Goal: Task Accomplishment & Management: Use online tool/utility

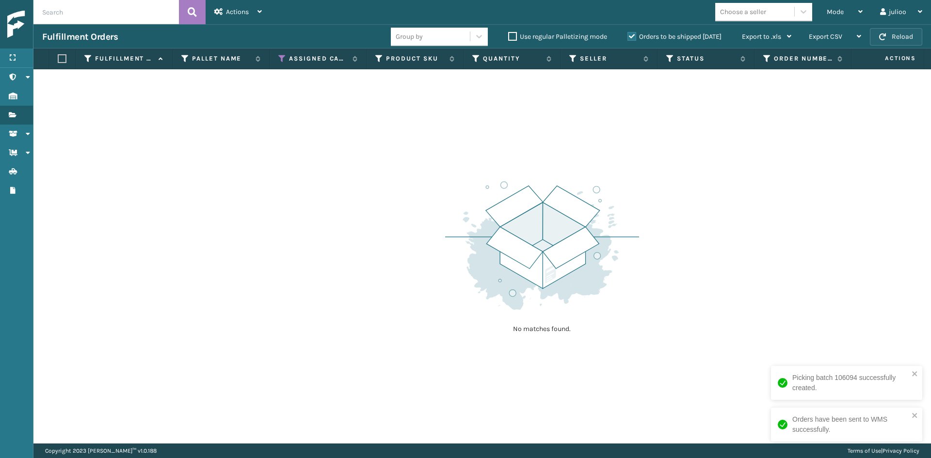
click at [904, 42] on button "Reload" at bounding box center [896, 36] width 52 height 17
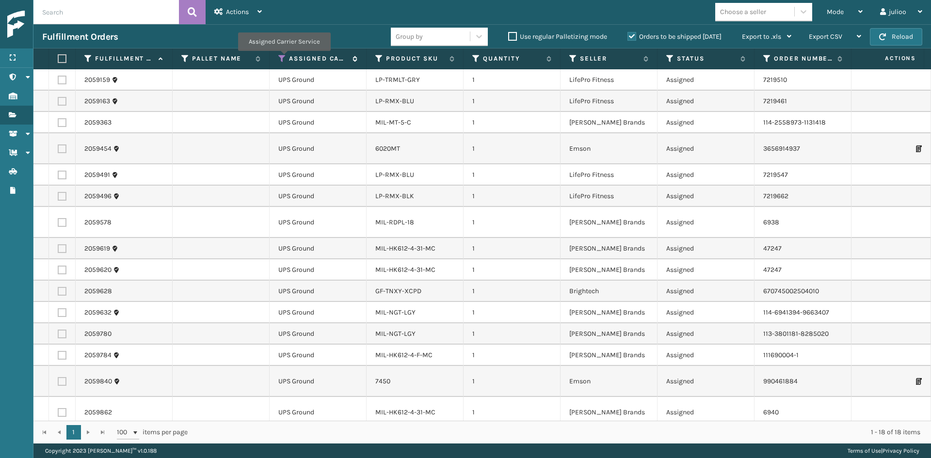
click at [284, 58] on icon at bounding box center [282, 58] width 8 height 9
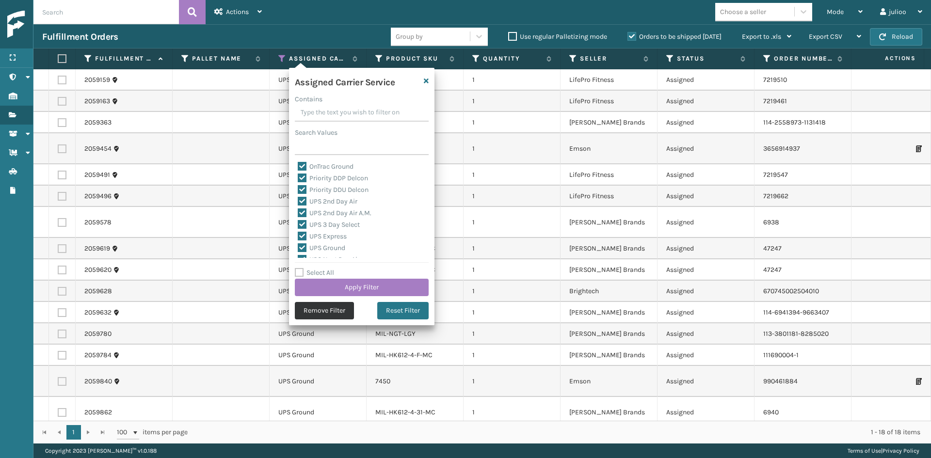
click at [338, 305] on button "Remove Filter" at bounding box center [324, 310] width 59 height 17
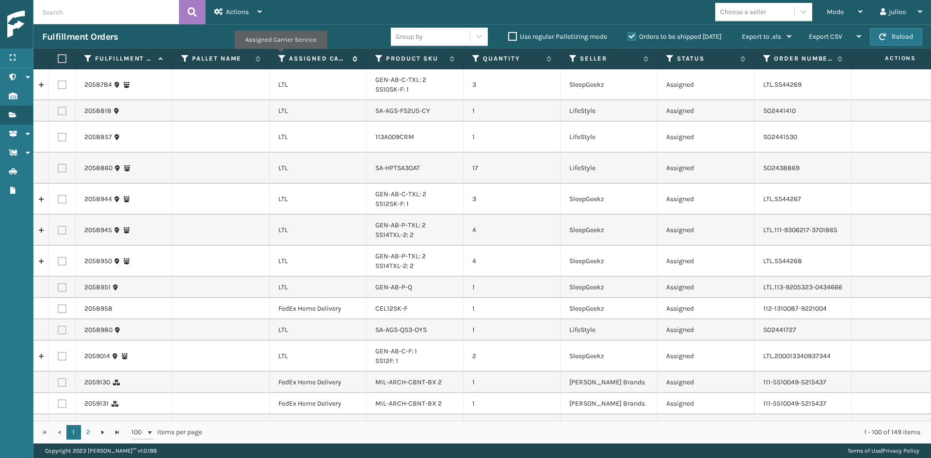
click at [280, 56] on icon at bounding box center [282, 58] width 8 height 9
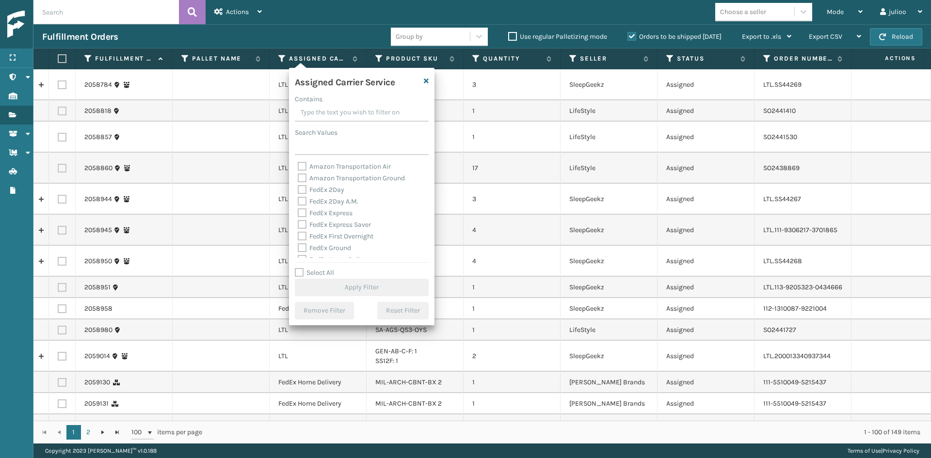
click at [325, 186] on label "FedEx 2Day" at bounding box center [321, 190] width 47 height 8
click at [298, 186] on input "FedEx 2Day" at bounding box center [298, 187] width 0 height 6
checkbox input "true"
click at [320, 196] on div "FedEx 2Day A.M." at bounding box center [362, 202] width 128 height 12
click at [329, 209] on label "FedEx Express" at bounding box center [325, 213] width 55 height 8
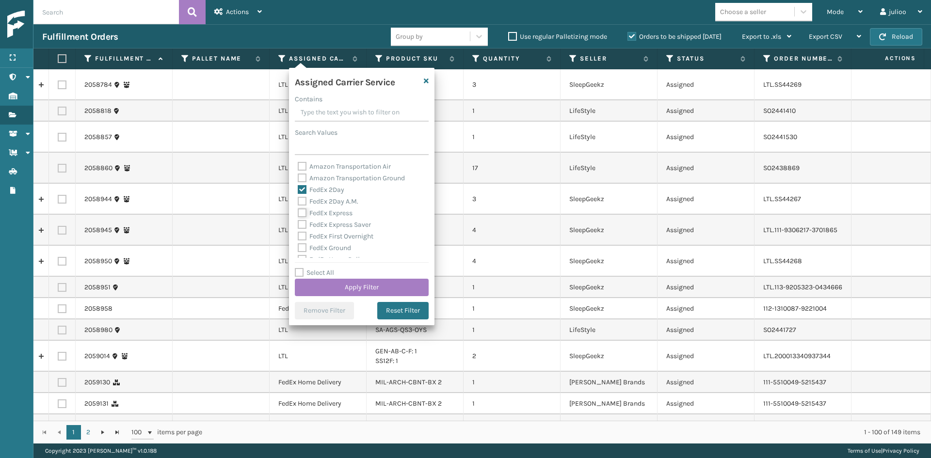
click at [298, 209] on input "FedEx Express" at bounding box center [298, 210] width 0 height 6
checkbox input "true"
click at [333, 204] on label "FedEx 2Day A.M." at bounding box center [328, 201] width 61 height 8
click at [298, 202] on input "FedEx 2Day A.M." at bounding box center [298, 199] width 0 height 6
checkbox input "true"
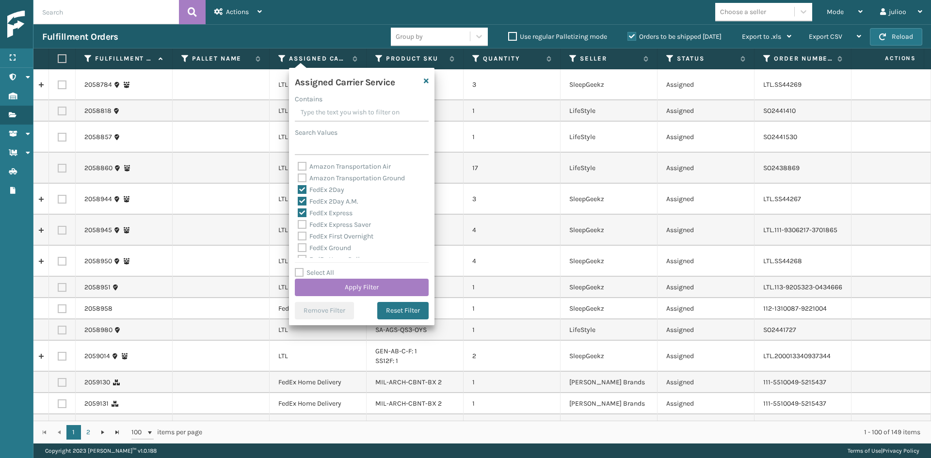
click at [343, 227] on label "FedEx Express Saver" at bounding box center [334, 225] width 73 height 8
click at [298, 225] on input "FedEx Express Saver" at bounding box center [298, 222] width 0 height 6
checkbox input "true"
click at [344, 233] on label "FedEx First Overnight" at bounding box center [336, 236] width 76 height 8
click at [298, 233] on input "FedEx First Overnight" at bounding box center [298, 234] width 0 height 6
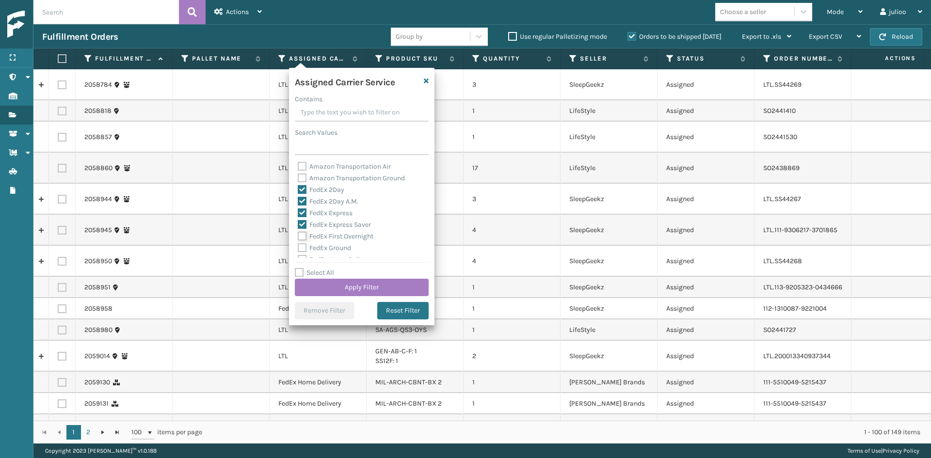
checkbox input "true"
click at [335, 202] on label "FedEx Ground" at bounding box center [324, 199] width 53 height 8
click at [298, 200] on input "FedEx Ground" at bounding box center [298, 197] width 0 height 6
checkbox input "true"
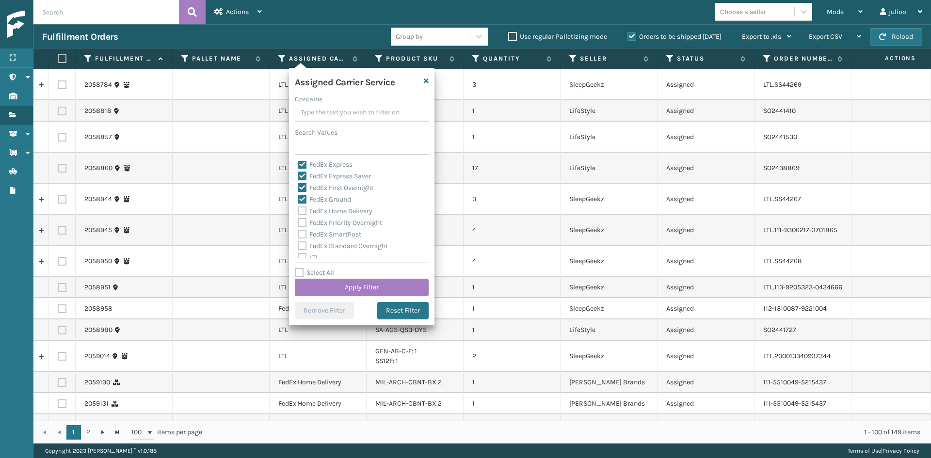
click at [335, 210] on label "FedEx Home Delivery" at bounding box center [335, 211] width 75 height 8
click at [298, 210] on input "FedEx Home Delivery" at bounding box center [298, 209] width 0 height 6
checkbox input "true"
click at [336, 222] on label "FedEx Priority Overnight" at bounding box center [340, 223] width 84 height 8
click at [298, 222] on input "FedEx Priority Overnight" at bounding box center [298, 220] width 0 height 6
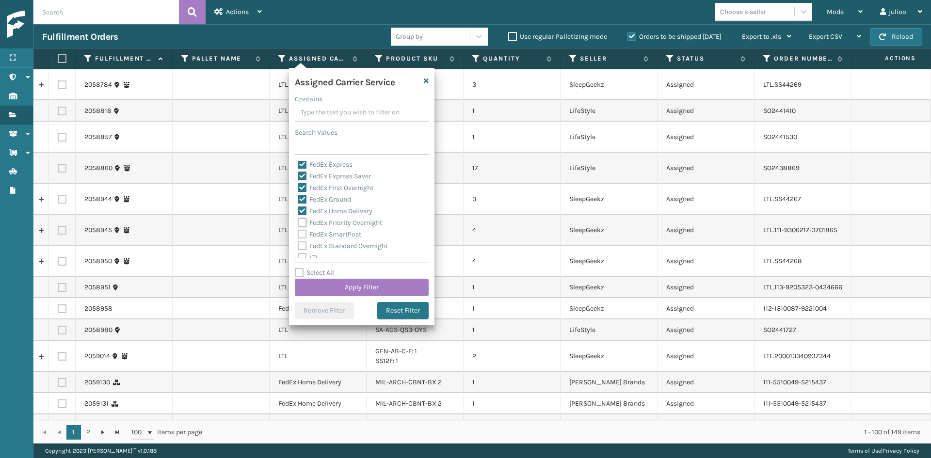
checkbox input "true"
click at [337, 231] on label "FedEx SmartPost" at bounding box center [330, 234] width 64 height 8
click at [298, 231] on input "FedEx SmartPost" at bounding box center [298, 232] width 0 height 6
checkbox input "true"
click at [337, 243] on label "FedEx Standard Overnight" at bounding box center [343, 246] width 90 height 8
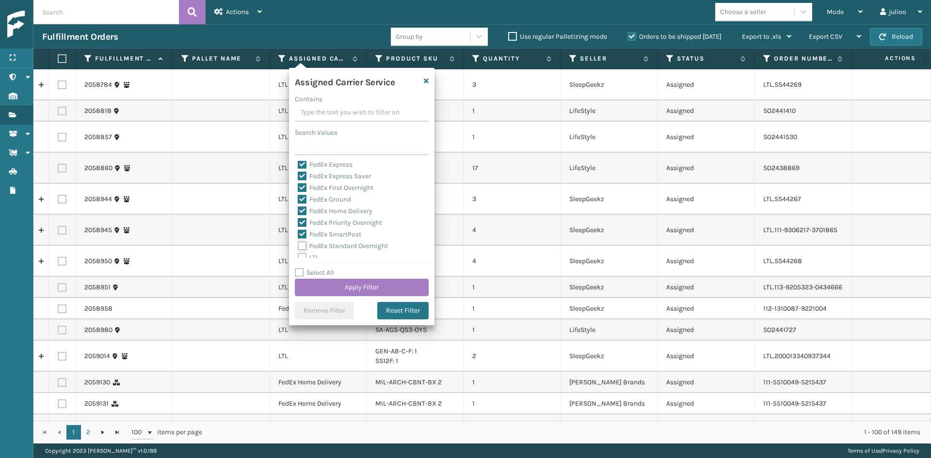
click at [298, 243] on input "FedEx Standard Overnight" at bounding box center [298, 243] width 0 height 6
checkbox input "true"
click at [350, 287] on button "Apply Filter" at bounding box center [362, 287] width 134 height 17
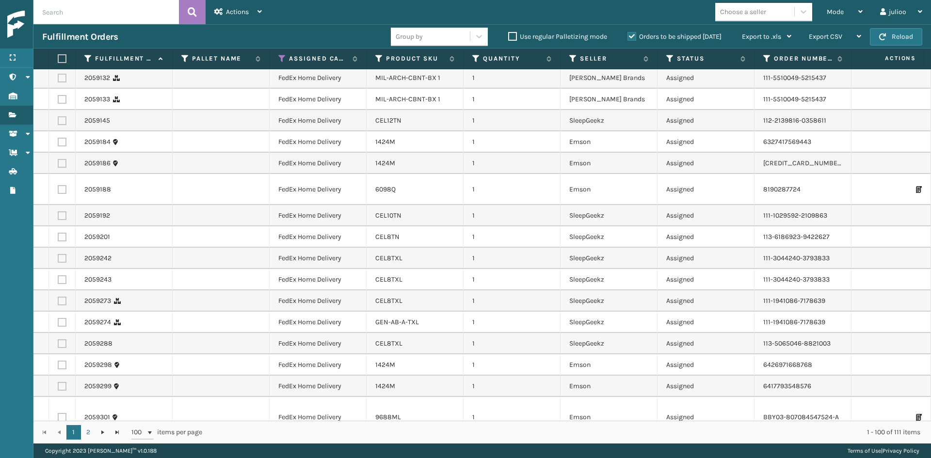
scroll to position [0, 0]
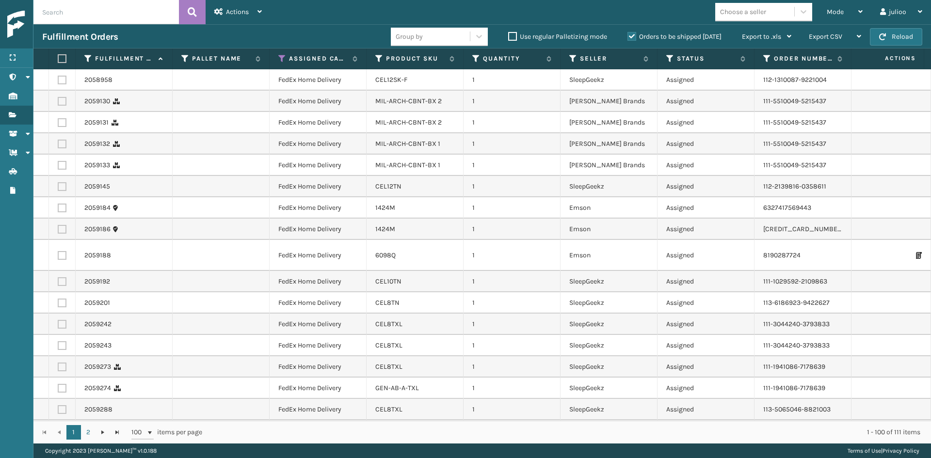
click at [414, 38] on div "Group by" at bounding box center [409, 37] width 27 height 10
type input "SLEE"
drag, startPoint x: 424, startPoint y: 38, endPoint x: 391, endPoint y: 32, distance: 33.5
click at [391, 32] on div "Group by" at bounding box center [430, 37] width 79 height 16
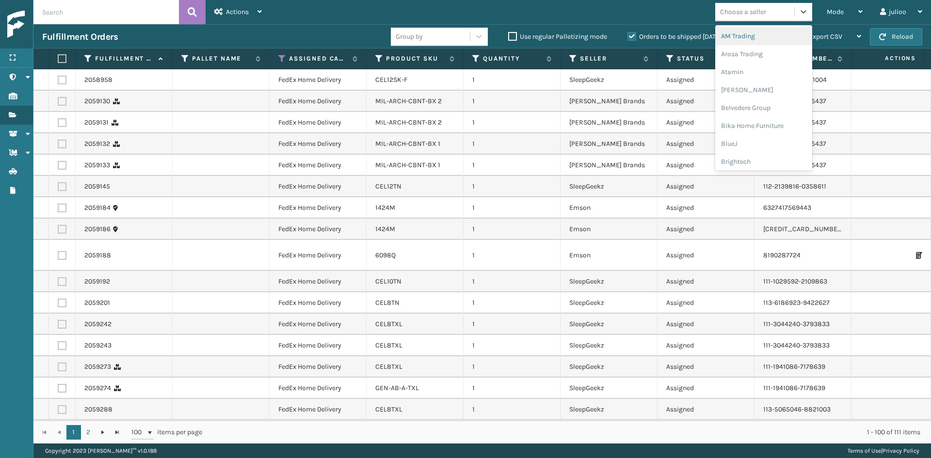
click at [754, 14] on div "Choose a seller" at bounding box center [743, 12] width 46 height 10
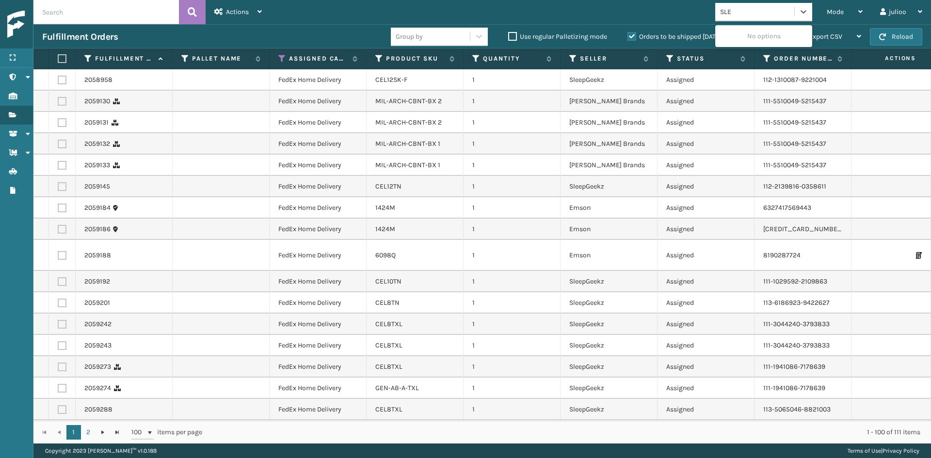
type input "SLEE"
click at [762, 33] on div "SleepGeekz" at bounding box center [763, 36] width 97 height 18
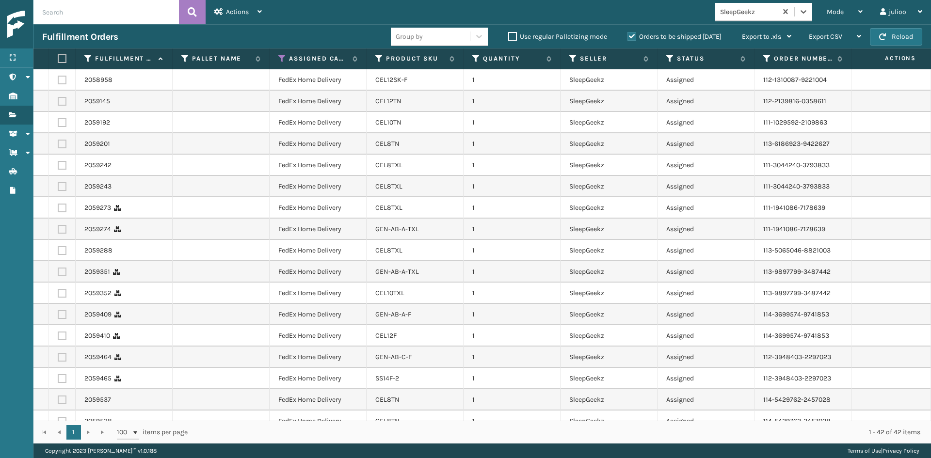
click at [63, 57] on label at bounding box center [61, 58] width 6 height 9
click at [58, 57] on input "checkbox" at bounding box center [58, 59] width 0 height 6
checkbox input "true"
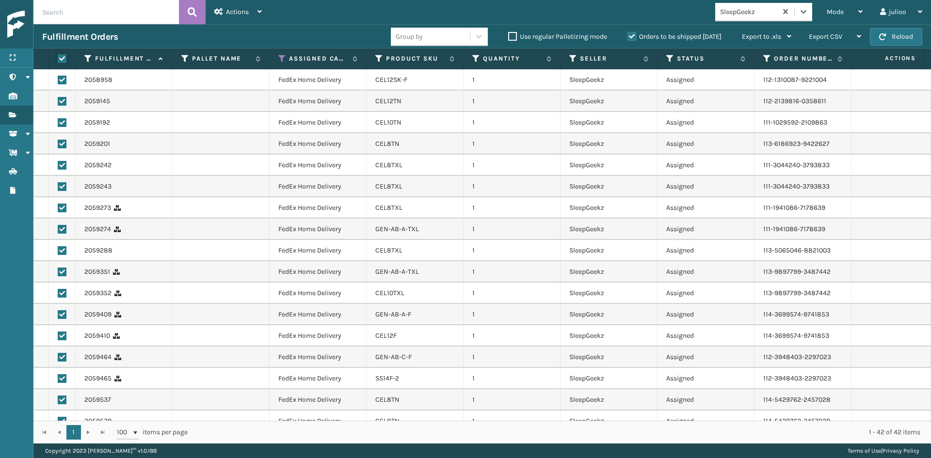
checkbox input "true"
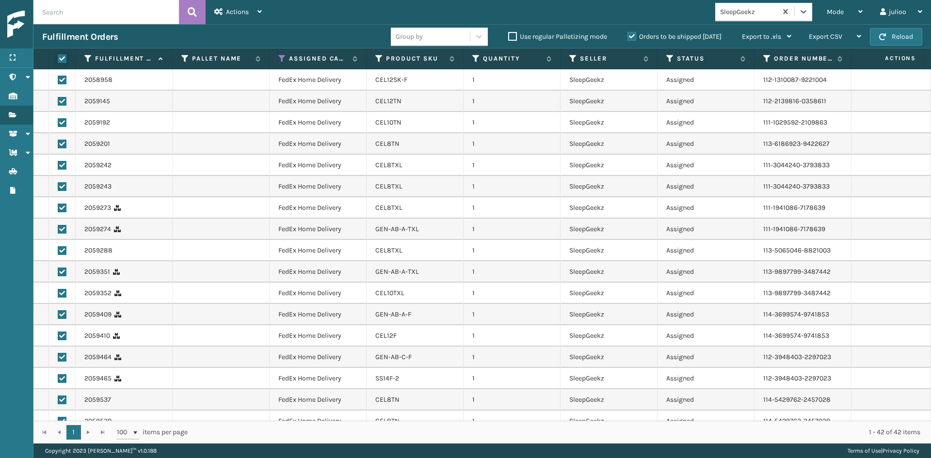
checkbox input "true"
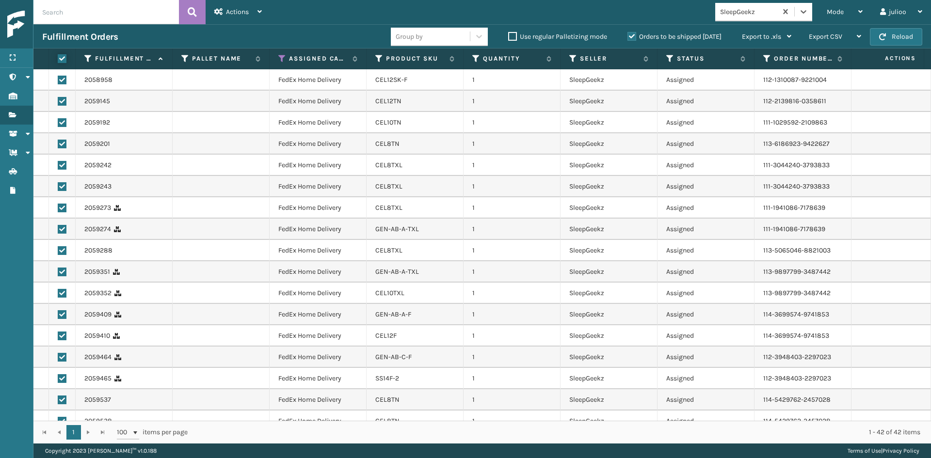
checkbox input "true"
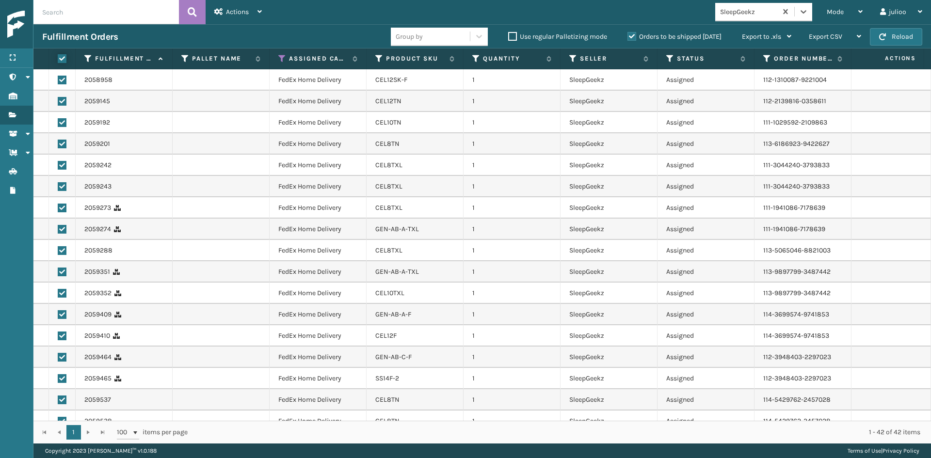
checkbox input "true"
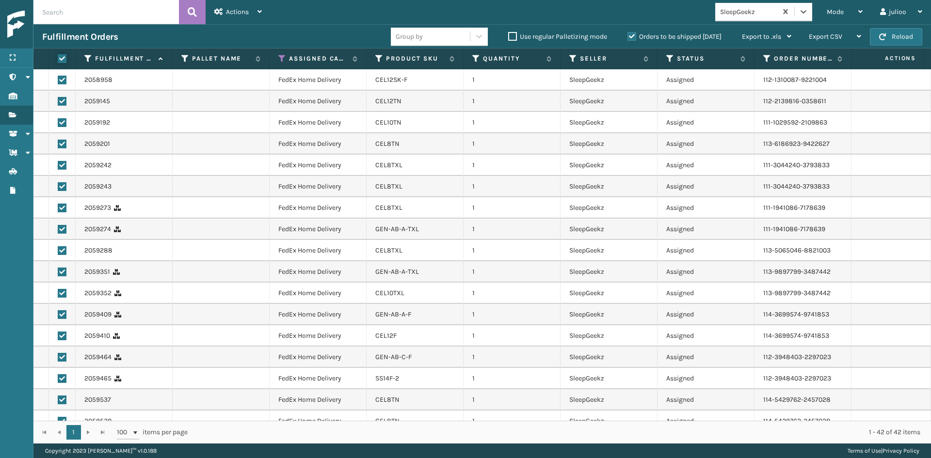
checkbox input "true"
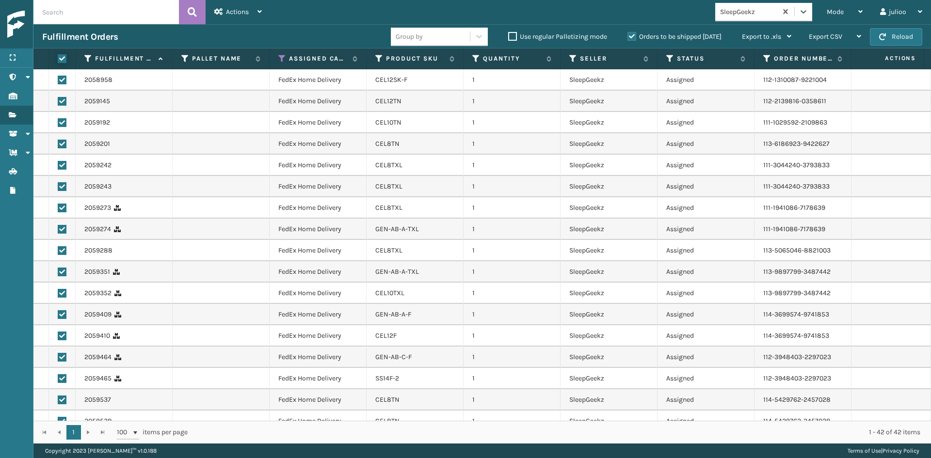
checkbox input "true"
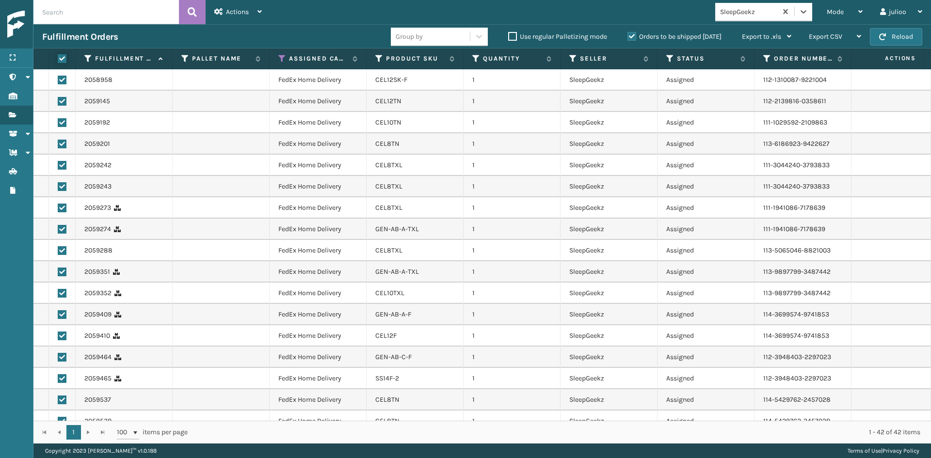
checkbox input "true"
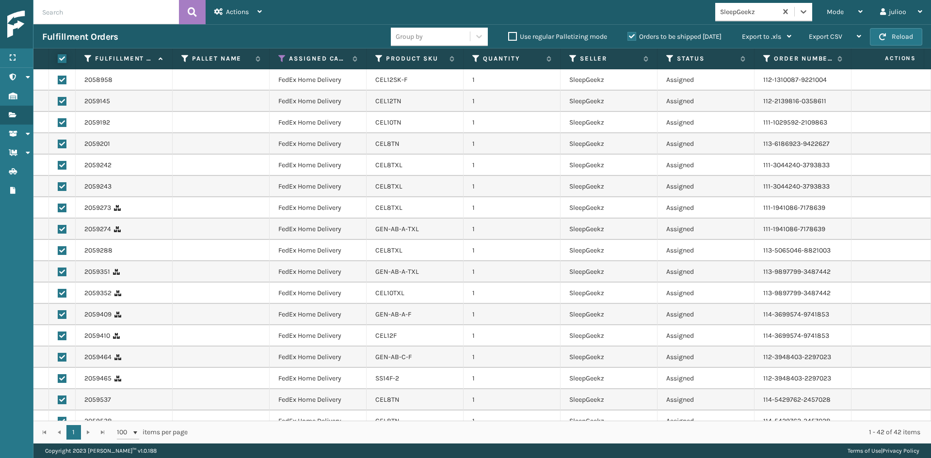
checkbox input "true"
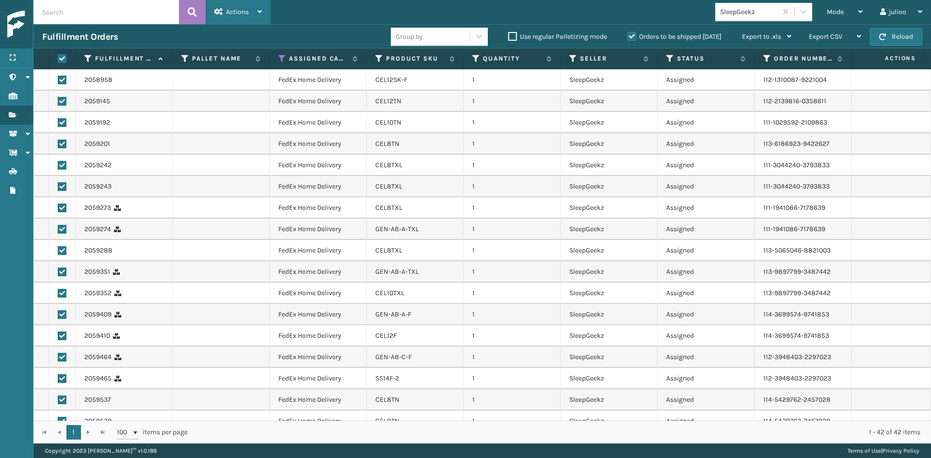
click at [230, 13] on span "Actions" at bounding box center [237, 12] width 23 height 8
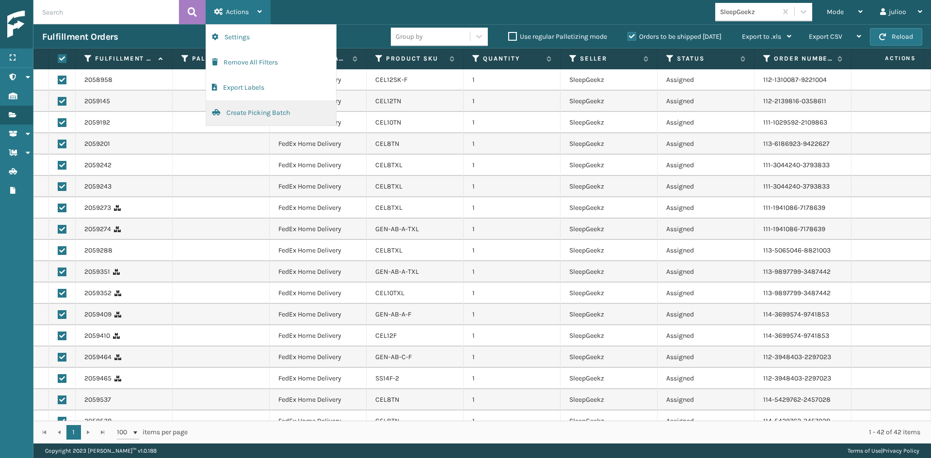
click at [279, 110] on button "Create Picking Batch" at bounding box center [271, 112] width 130 height 25
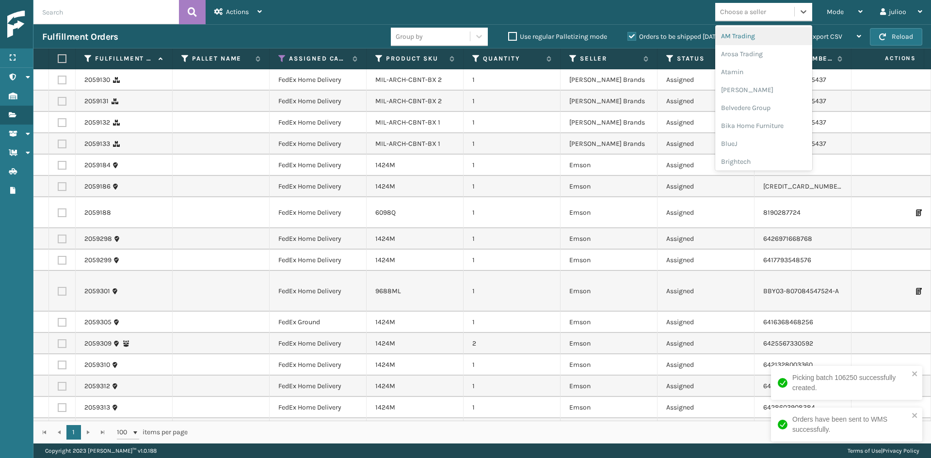
click at [743, 15] on div "Choose a seller" at bounding box center [743, 12] width 46 height 10
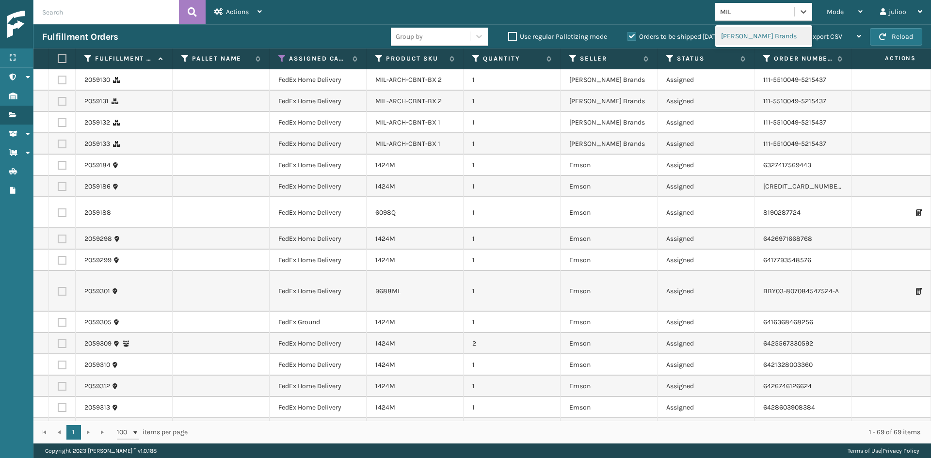
type input "MILL"
click at [741, 31] on div "[PERSON_NAME] Brands" at bounding box center [763, 36] width 97 height 18
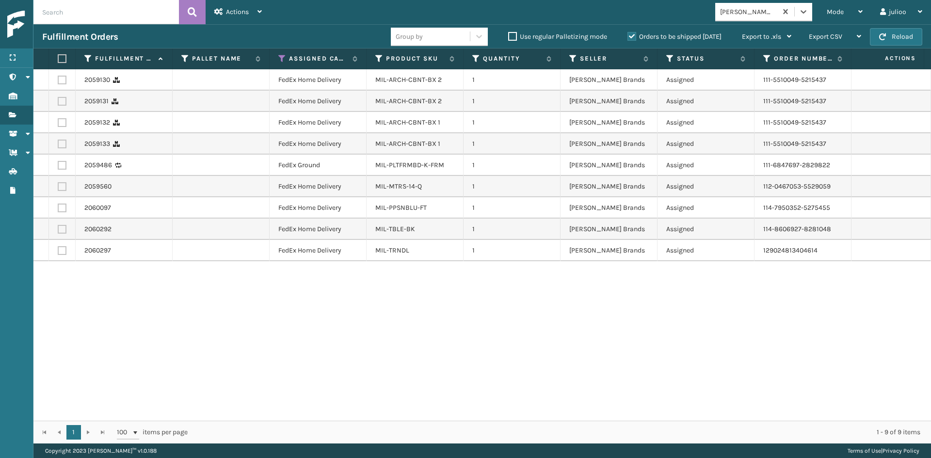
drag, startPoint x: 61, startPoint y: 57, endPoint x: 71, endPoint y: 52, distance: 10.8
click at [61, 56] on label at bounding box center [61, 58] width 6 height 9
click at [58, 56] on input "checkbox" at bounding box center [58, 59] width 0 height 6
checkbox input "true"
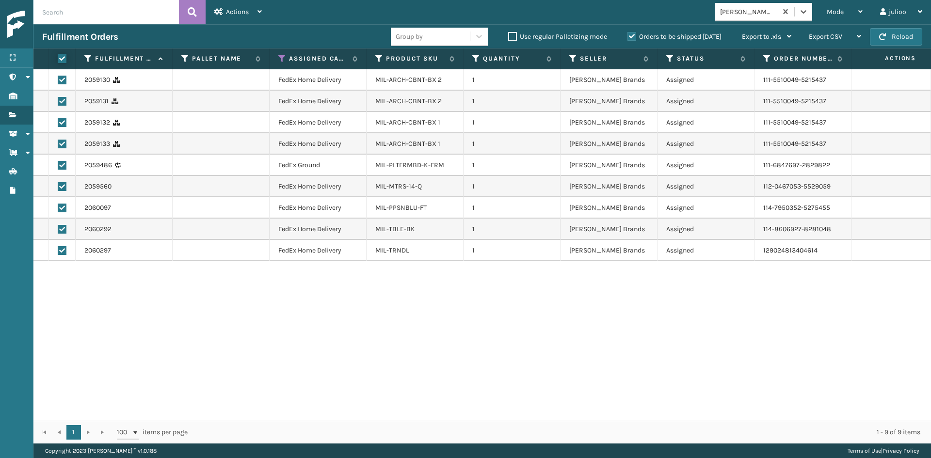
checkbox input "true"
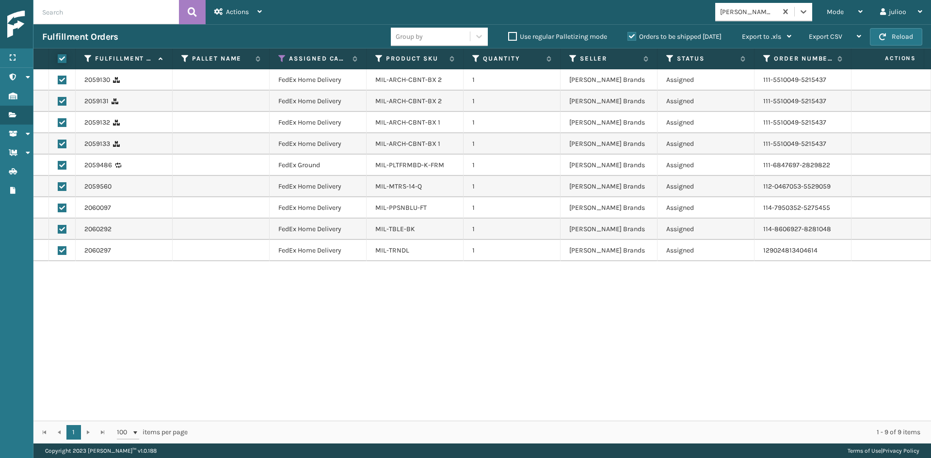
checkbox input "true"
click at [244, 6] on div "Actions" at bounding box center [238, 12] width 48 height 24
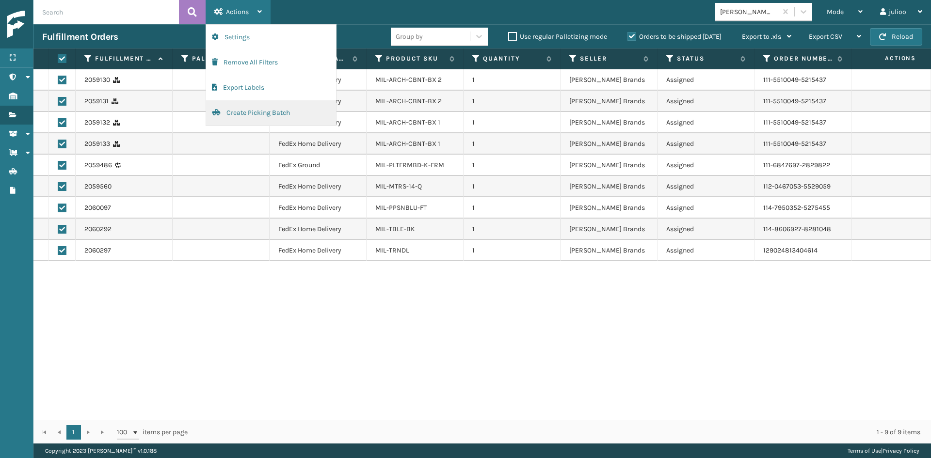
click at [262, 113] on button "Create Picking Batch" at bounding box center [271, 112] width 130 height 25
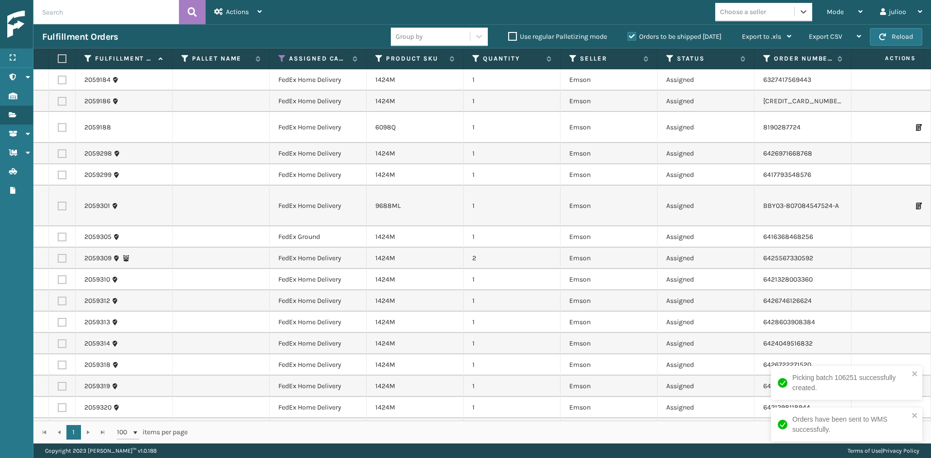
click at [757, 11] on div "Choose a seller" at bounding box center [743, 12] width 46 height 10
type input "EMS"
click at [745, 29] on div "Emson" at bounding box center [763, 36] width 97 height 18
click at [67, 56] on th at bounding box center [62, 58] width 27 height 21
click at [61, 56] on label at bounding box center [61, 58] width 6 height 9
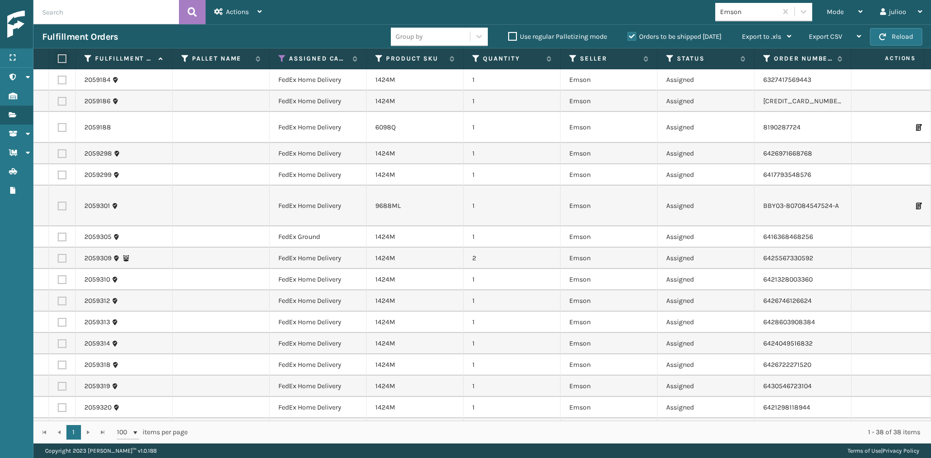
click at [58, 56] on input "checkbox" at bounding box center [58, 59] width 0 height 6
checkbox input "true"
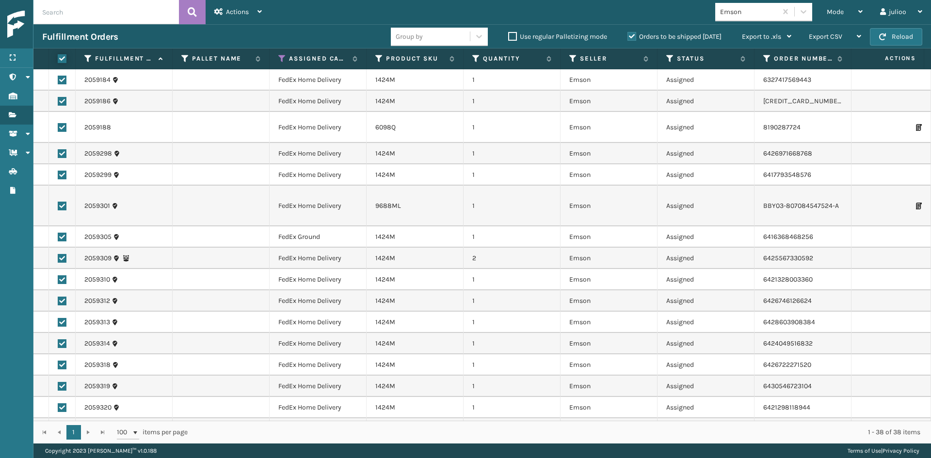
checkbox input "true"
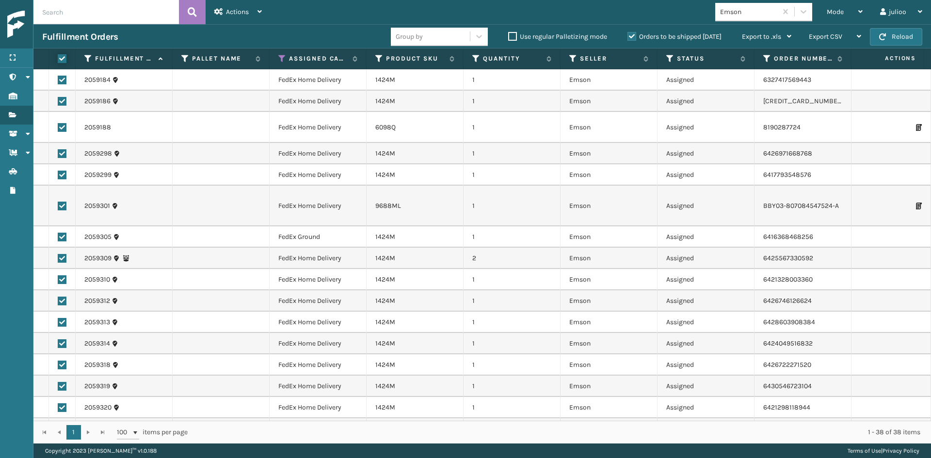
checkbox input "true"
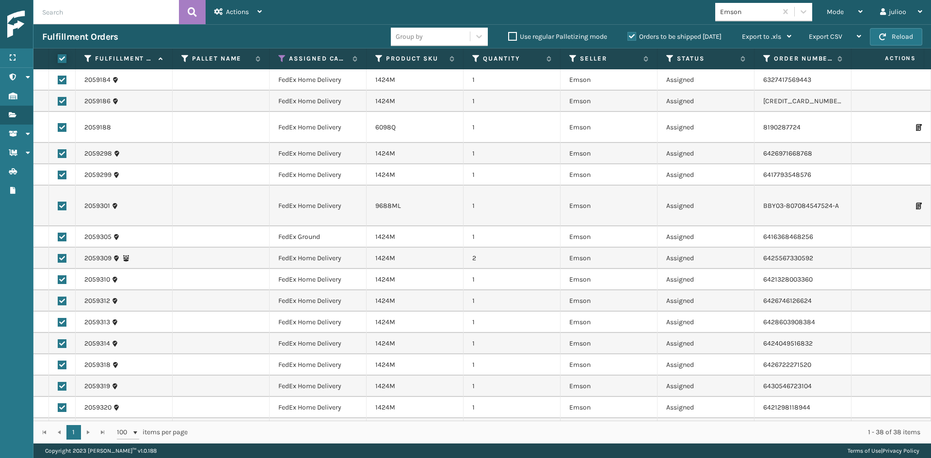
checkbox input "true"
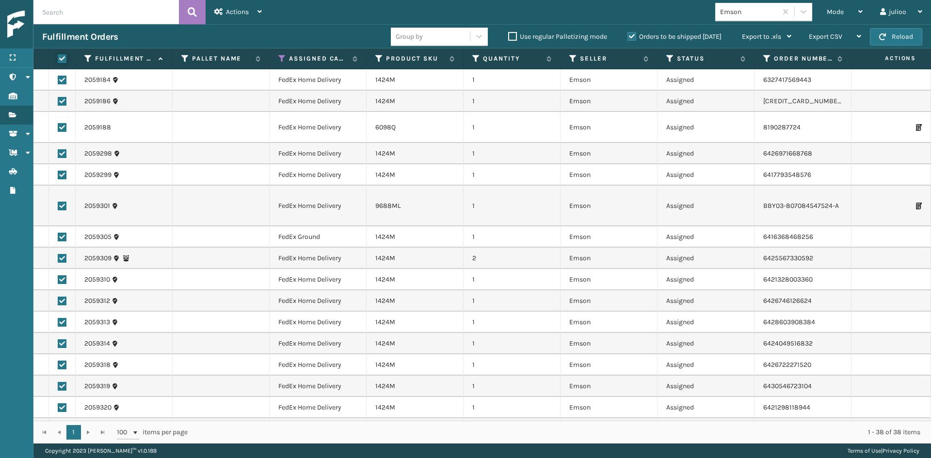
checkbox input "true"
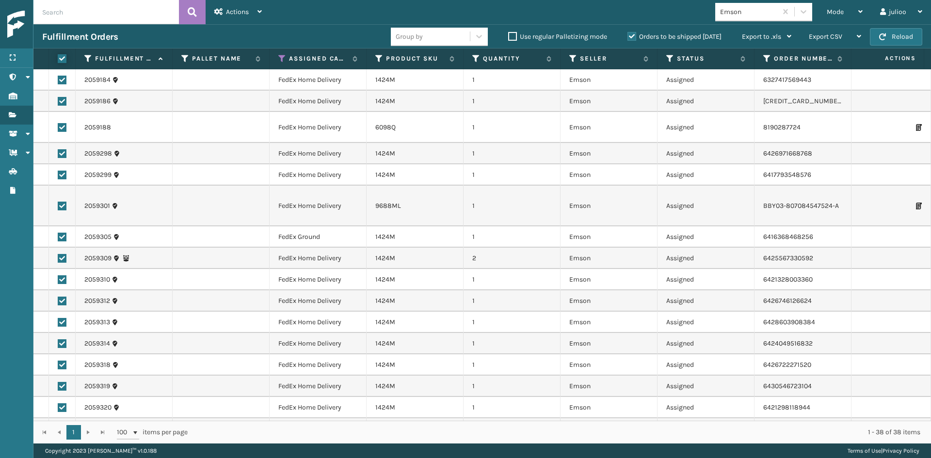
checkbox input "true"
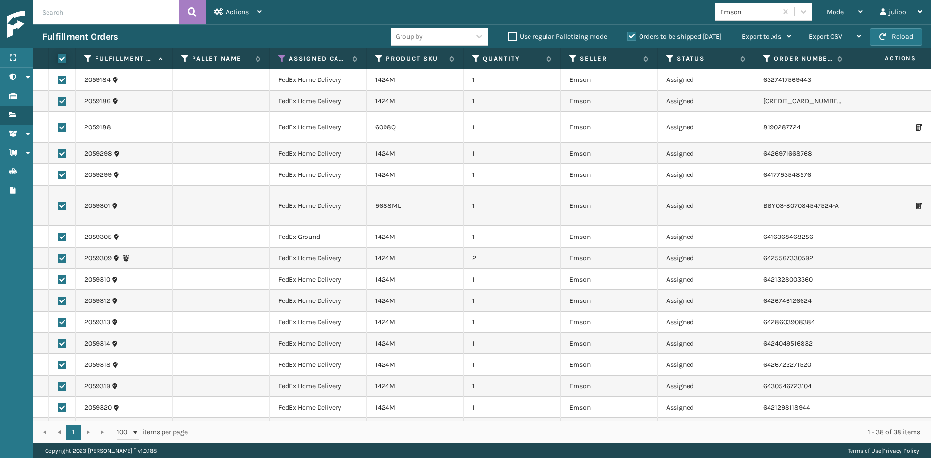
checkbox input "true"
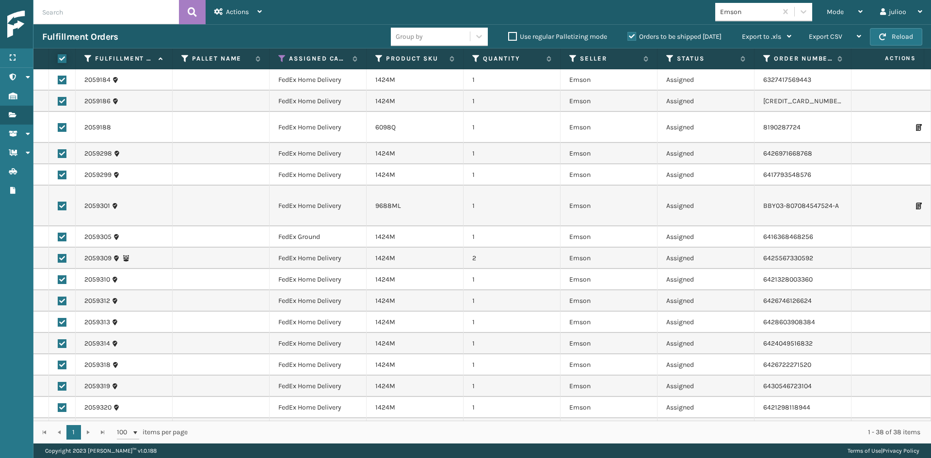
checkbox input "true"
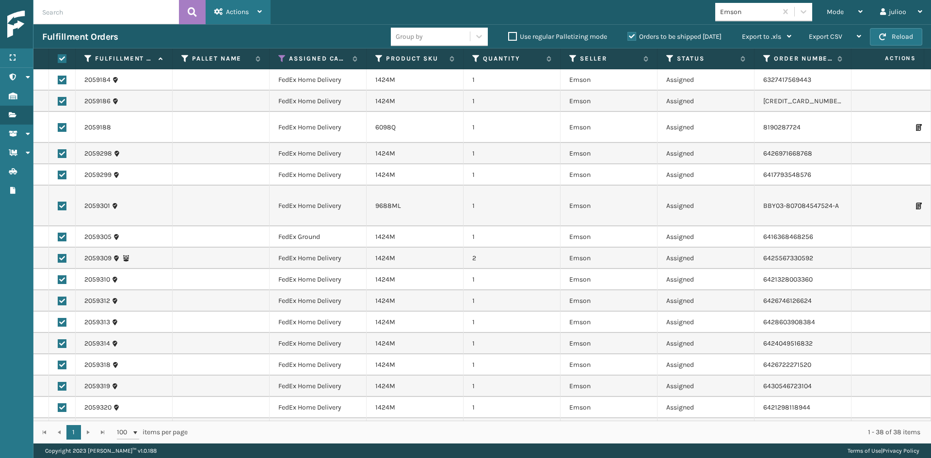
click at [245, 13] on span "Actions" at bounding box center [237, 12] width 23 height 8
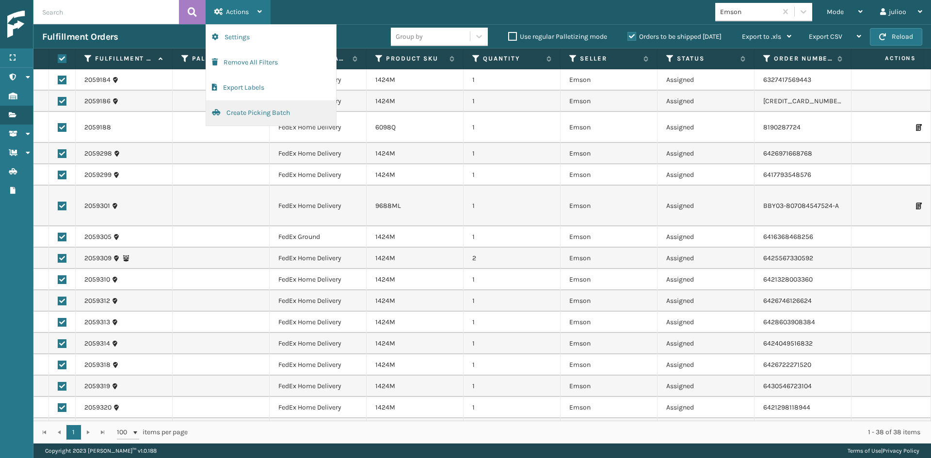
click at [269, 107] on button "Create Picking Batch" at bounding box center [271, 112] width 130 height 25
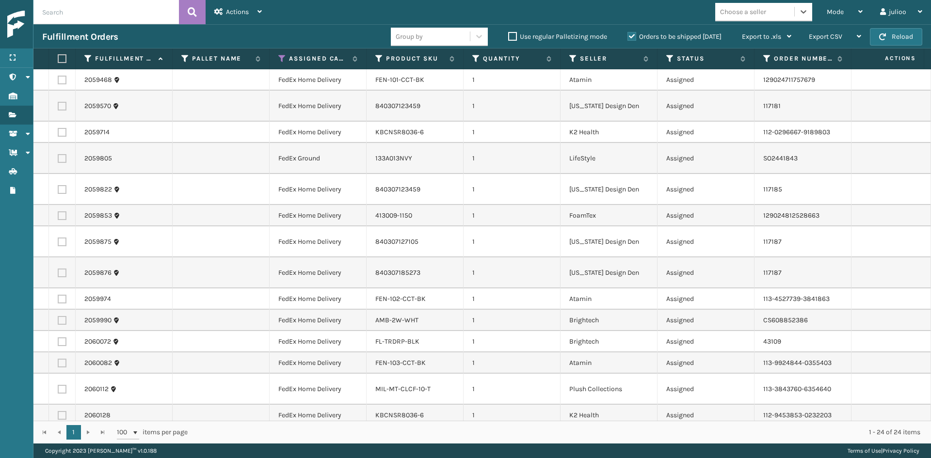
click at [741, 9] on div "Choose a seller" at bounding box center [743, 12] width 46 height 10
type input "AT"
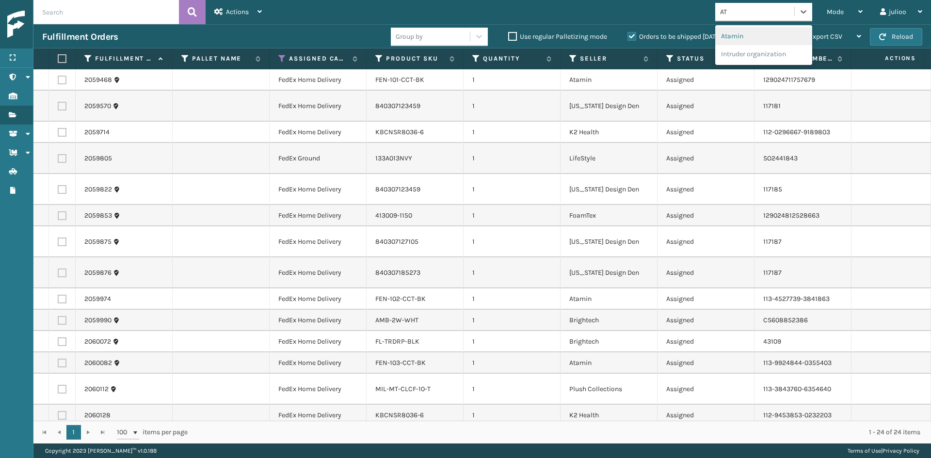
click at [752, 43] on div "Atamin" at bounding box center [763, 36] width 97 height 18
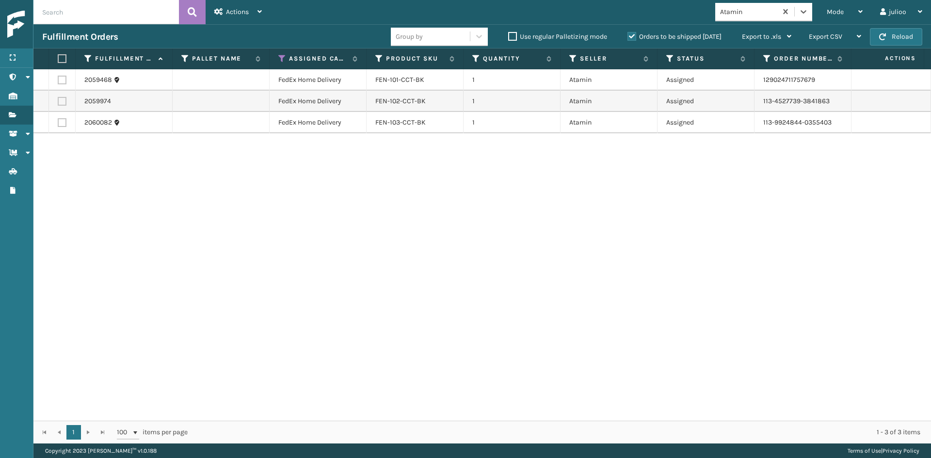
click at [64, 60] on label at bounding box center [61, 58] width 6 height 9
click at [58, 60] on input "checkbox" at bounding box center [58, 59] width 0 height 6
checkbox input "true"
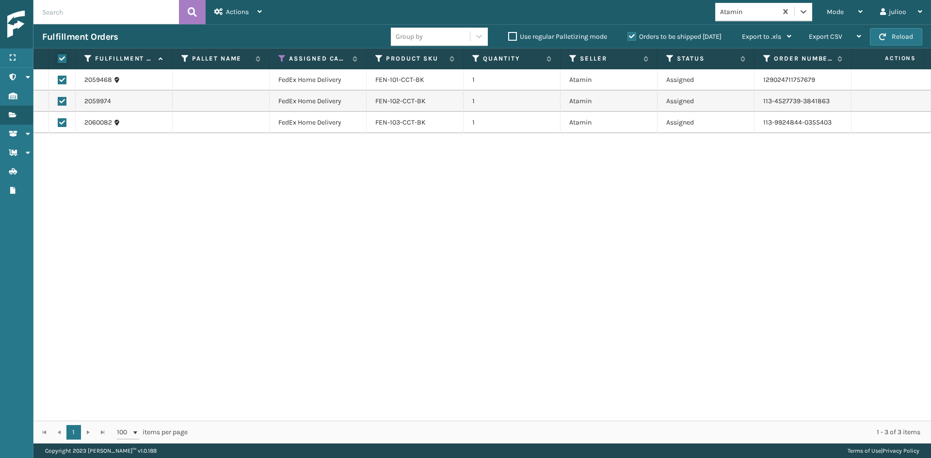
checkbox input "true"
click at [245, 16] on span "Actions" at bounding box center [237, 12] width 23 height 8
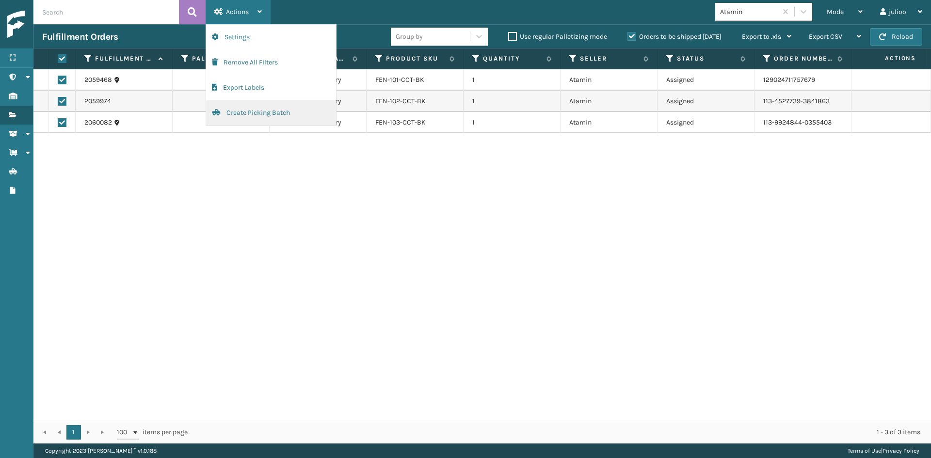
click at [255, 110] on button "Create Picking Batch" at bounding box center [271, 112] width 130 height 25
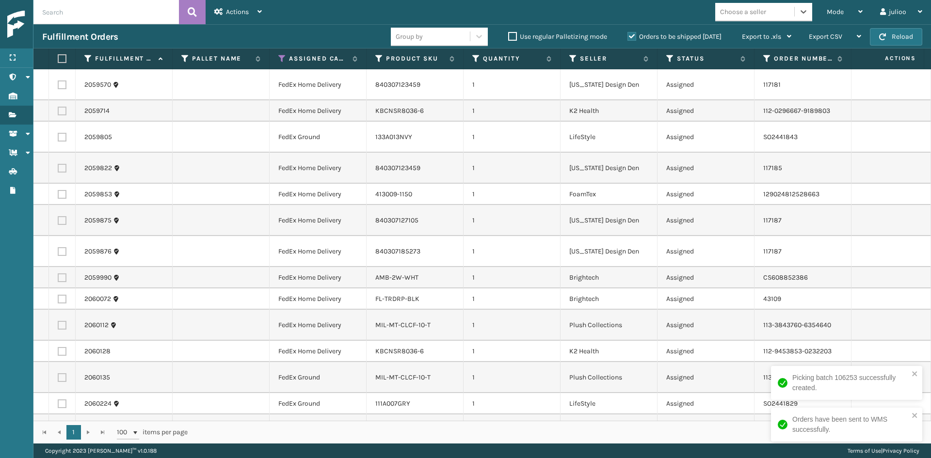
click at [776, 14] on div "Choose a seller" at bounding box center [754, 12] width 79 height 16
type input "CALIF"
click at [763, 37] on div "[US_STATE] Design Den" at bounding box center [763, 36] width 97 height 18
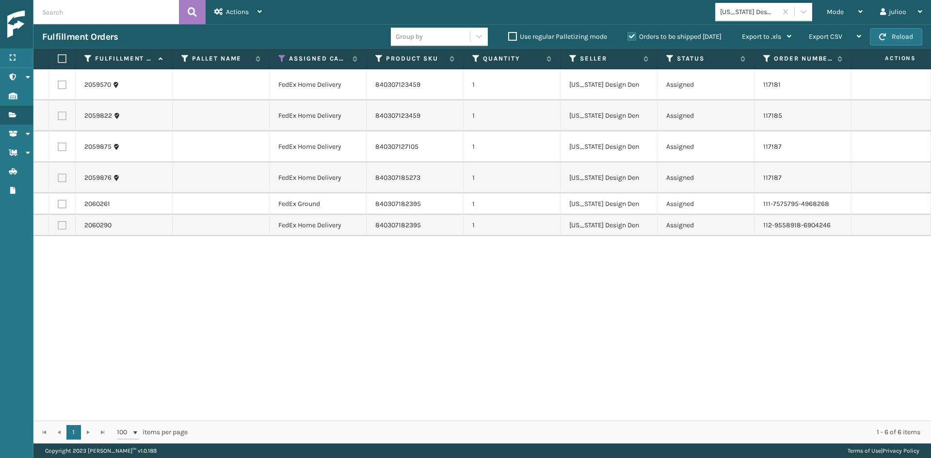
click at [61, 58] on label at bounding box center [61, 58] width 6 height 9
click at [58, 58] on input "checkbox" at bounding box center [58, 59] width 0 height 6
checkbox input "true"
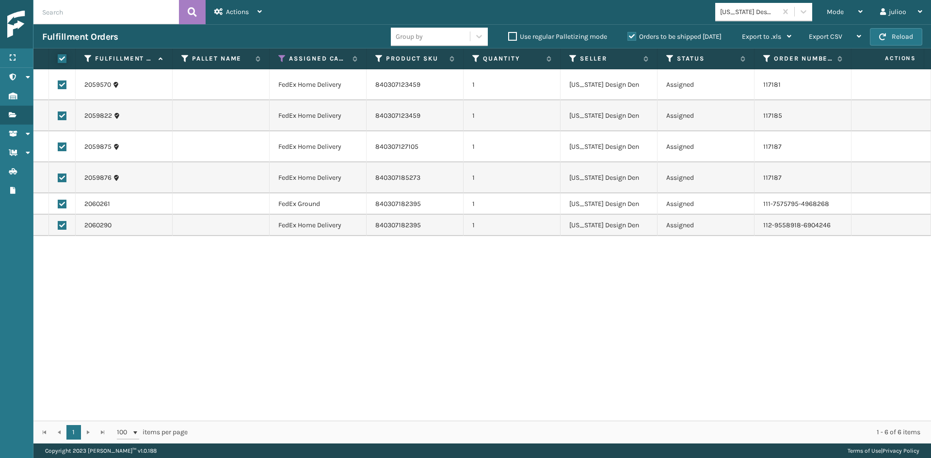
checkbox input "true"
click at [217, 13] on icon at bounding box center [218, 11] width 9 height 7
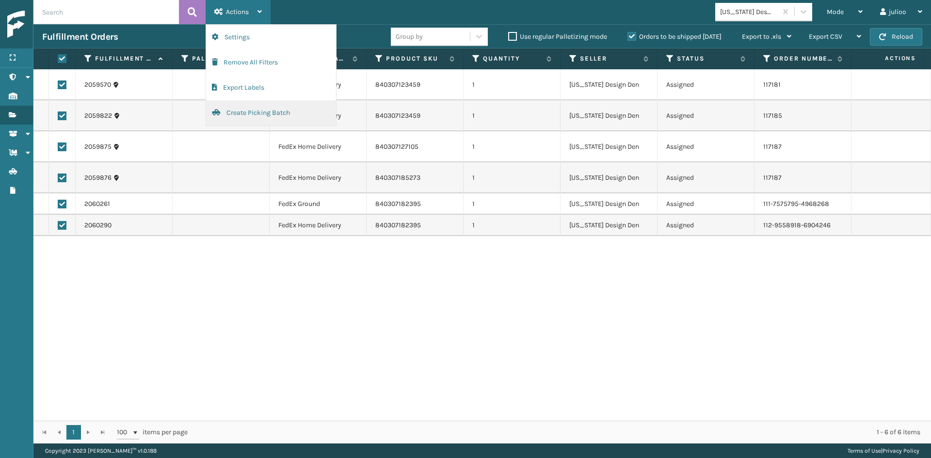
click at [237, 108] on button "Create Picking Batch" at bounding box center [271, 112] width 130 height 25
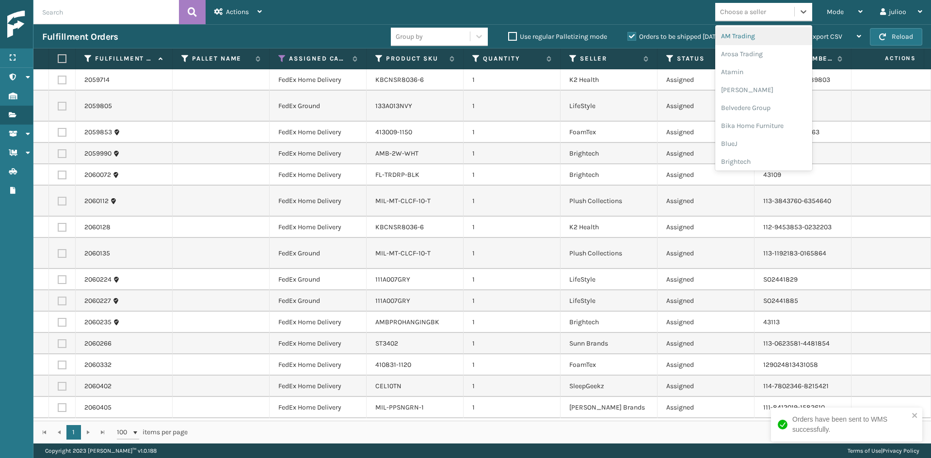
click at [762, 14] on div "Choose a seller" at bounding box center [743, 12] width 46 height 10
type input "K2"
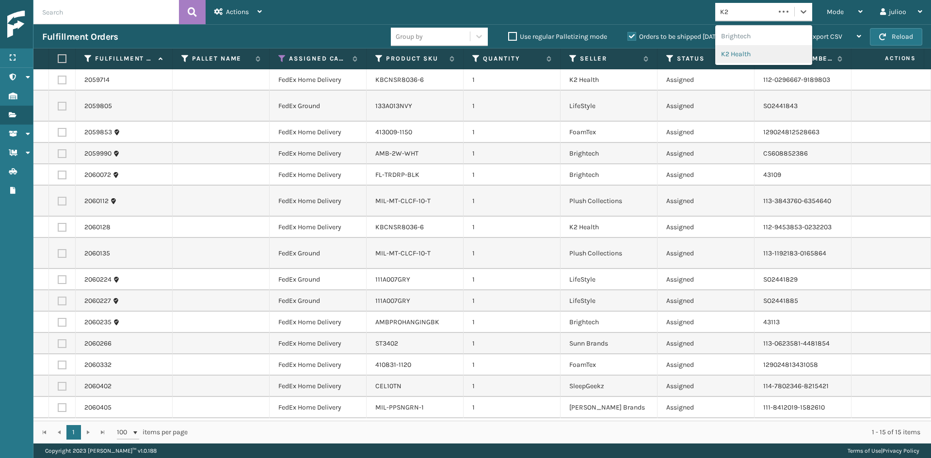
click at [749, 49] on div "K2 Health" at bounding box center [763, 54] width 97 height 18
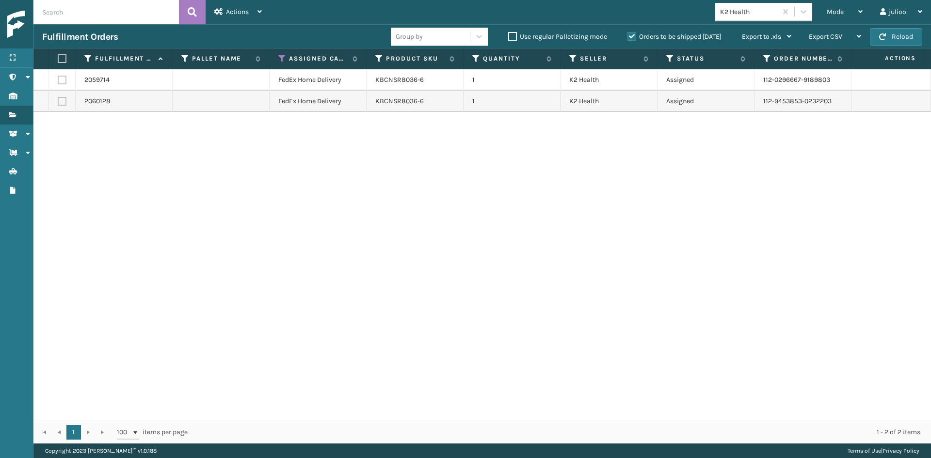
click at [60, 59] on label at bounding box center [61, 58] width 6 height 9
click at [58, 59] on input "checkbox" at bounding box center [58, 59] width 0 height 6
checkbox input "true"
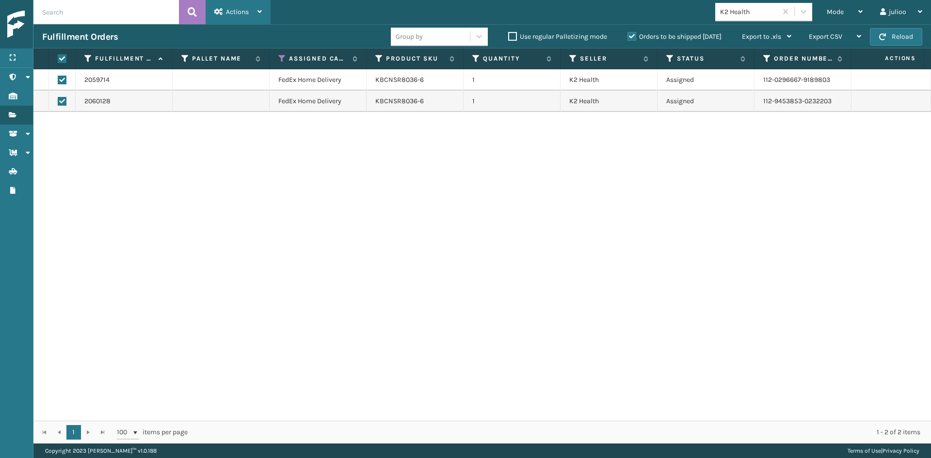
click at [226, 12] on span "Actions" at bounding box center [237, 12] width 23 height 8
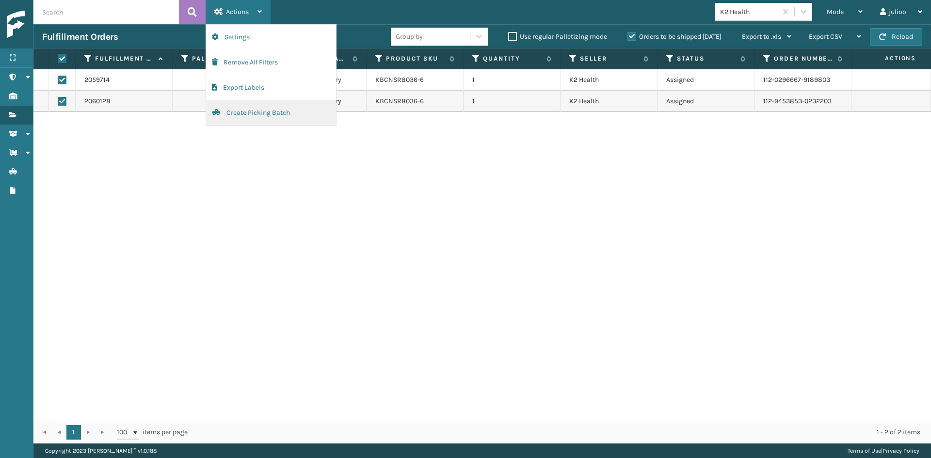
click at [263, 102] on button "Create Picking Batch" at bounding box center [271, 112] width 130 height 25
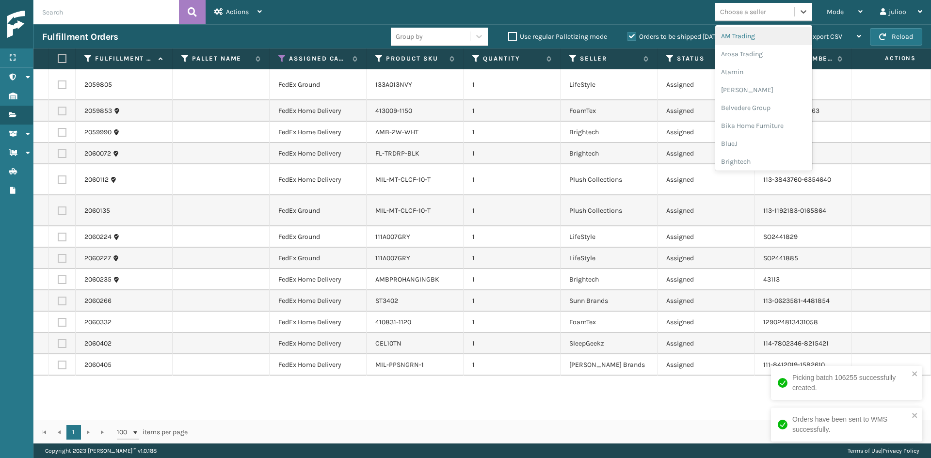
click at [744, 10] on div "Choose a seller" at bounding box center [743, 12] width 46 height 10
type input "LIF"
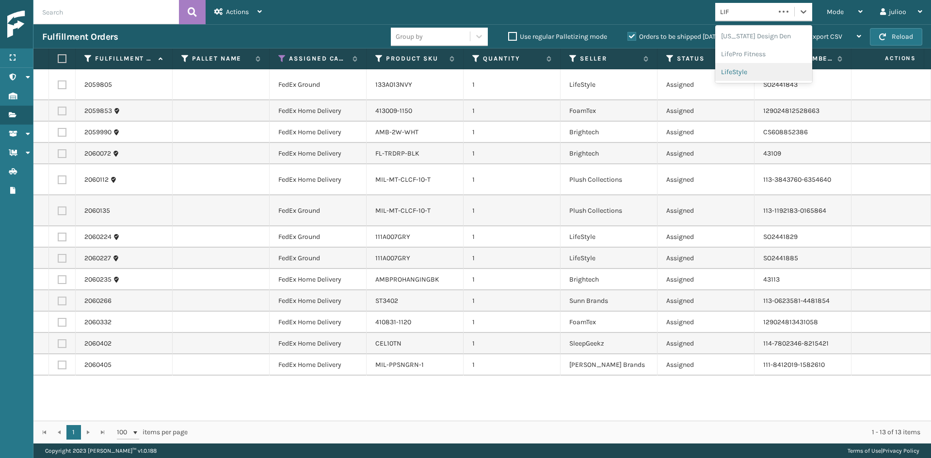
click at [743, 67] on div "LifeStyle" at bounding box center [763, 72] width 97 height 18
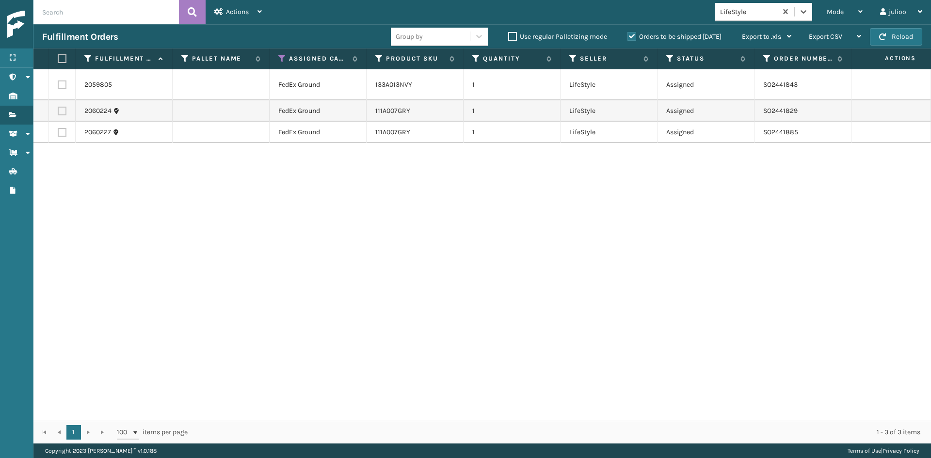
click at [63, 56] on label at bounding box center [61, 58] width 6 height 9
click at [58, 56] on input "checkbox" at bounding box center [58, 59] width 0 height 6
checkbox input "true"
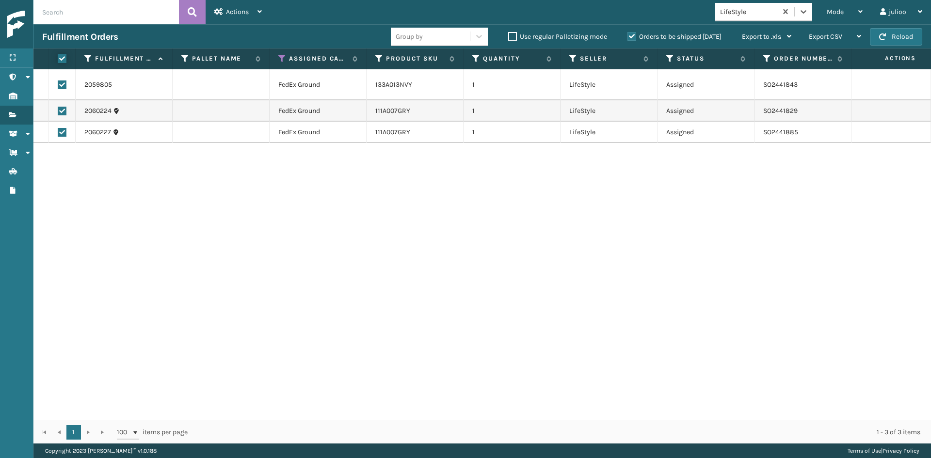
checkbox input "true"
click at [242, 6] on div "Actions" at bounding box center [238, 12] width 48 height 24
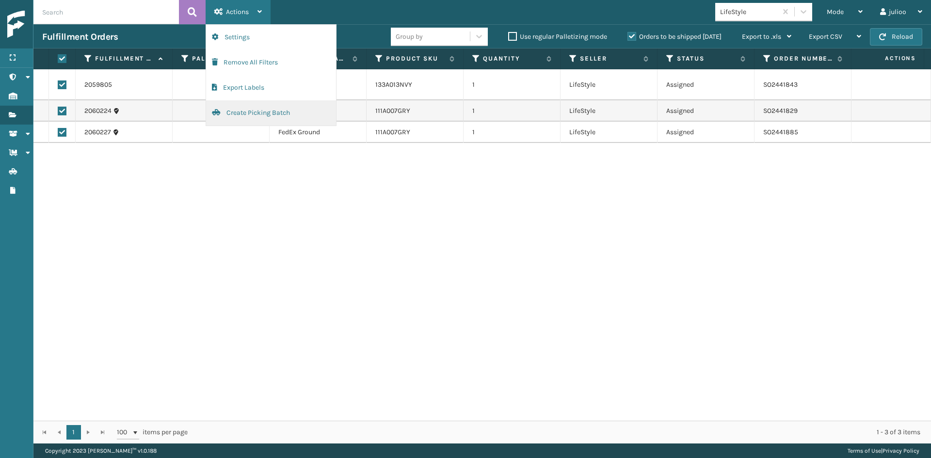
click at [252, 112] on button "Create Picking Batch" at bounding box center [271, 112] width 130 height 25
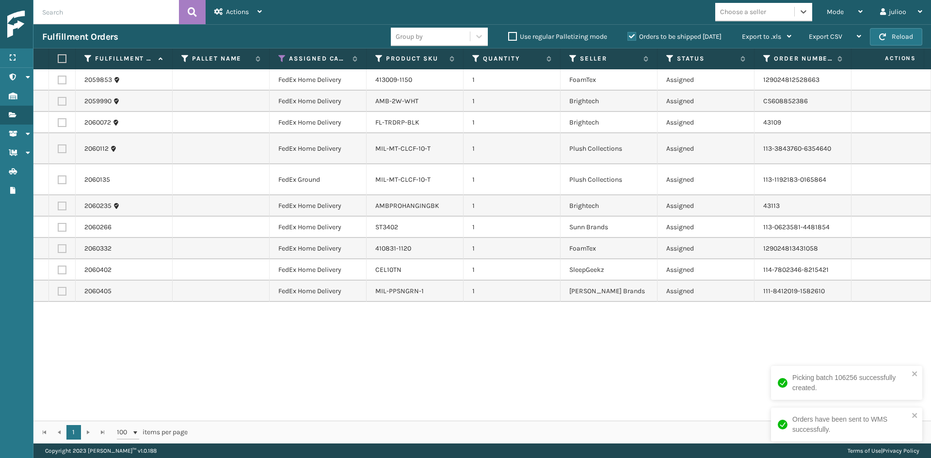
click at [778, 11] on div "Choose a seller" at bounding box center [754, 12] width 79 height 16
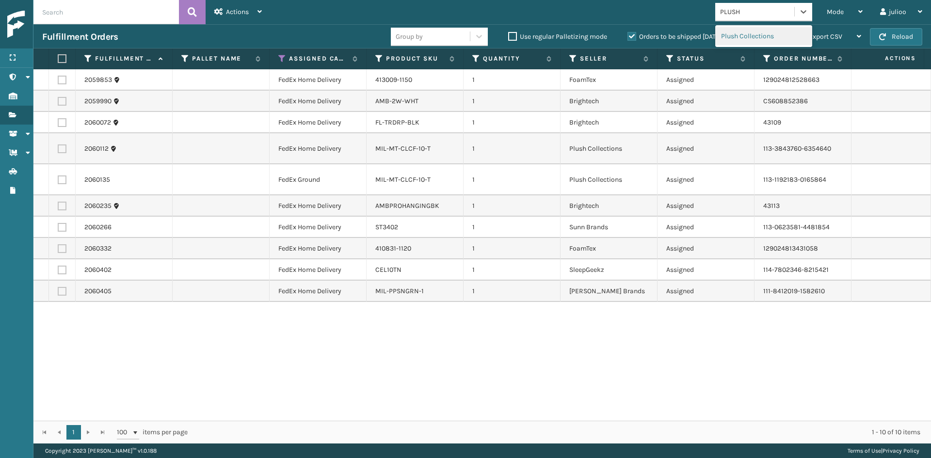
type input "PLUSH"
click at [64, 148] on label at bounding box center [62, 148] width 9 height 9
click at [58, 148] on input "checkbox" at bounding box center [58, 147] width 0 height 6
checkbox input "true"
click at [64, 178] on label at bounding box center [62, 179] width 9 height 9
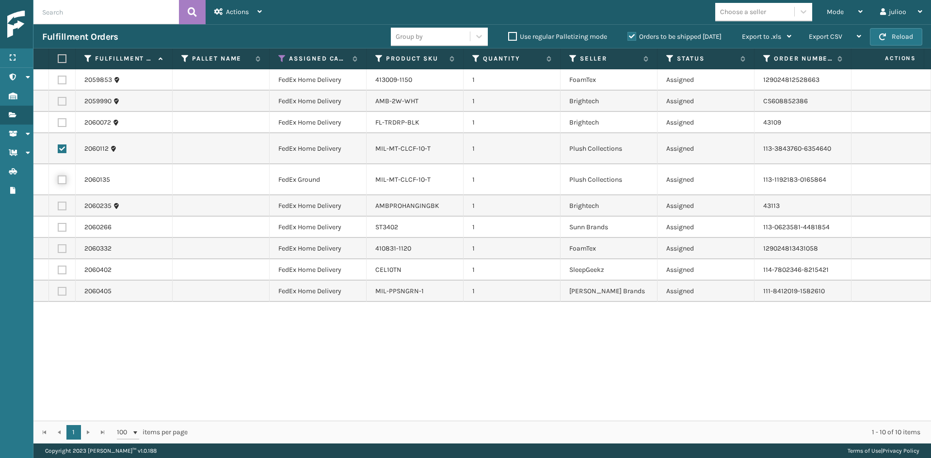
click at [58, 178] on input "checkbox" at bounding box center [58, 178] width 0 height 6
checkbox input "true"
click at [245, 15] on span "Actions" at bounding box center [237, 12] width 23 height 8
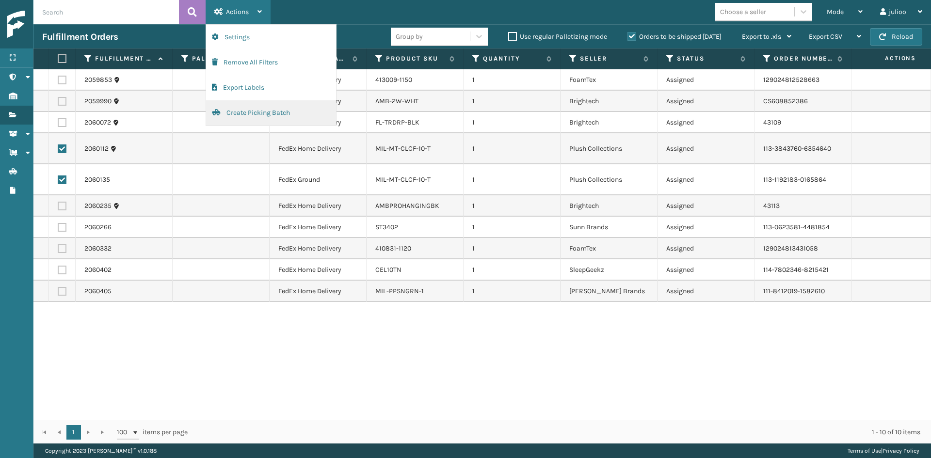
click at [257, 114] on button "Create Picking Batch" at bounding box center [271, 112] width 130 height 25
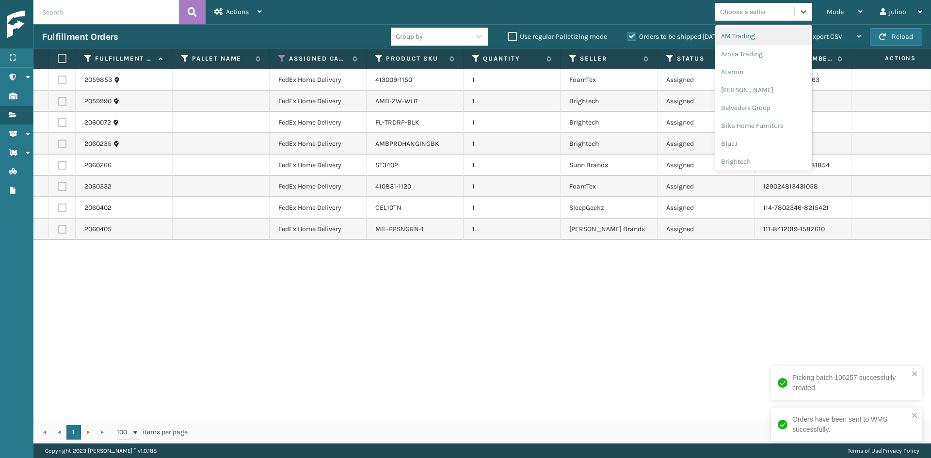
click at [751, 8] on div "Choose a seller" at bounding box center [743, 12] width 46 height 10
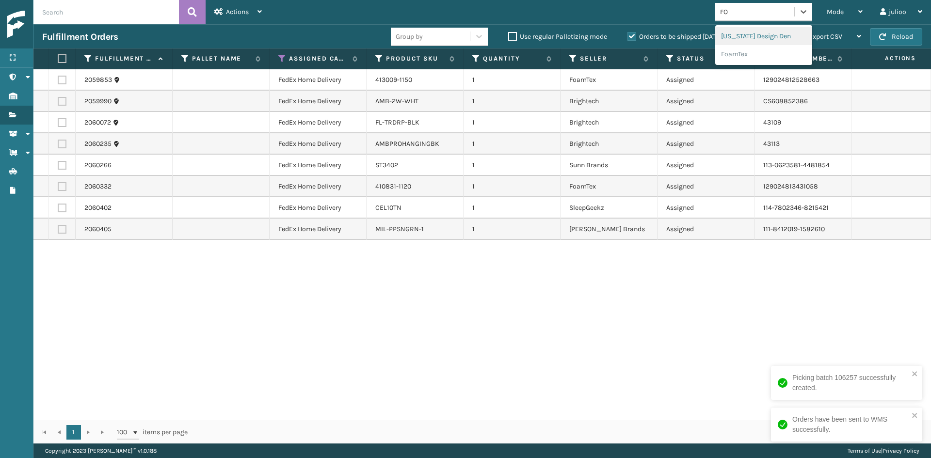
type input "FOA"
click at [747, 31] on div "FoamTex" at bounding box center [763, 36] width 97 height 18
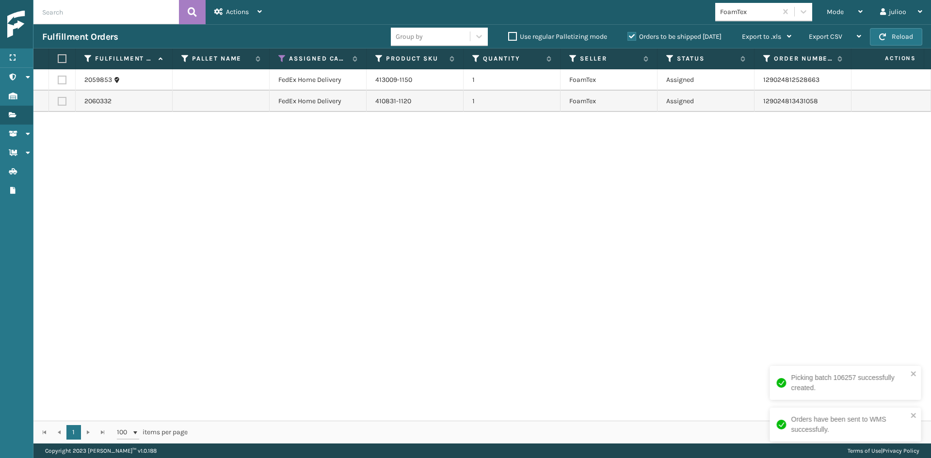
click at [64, 58] on label at bounding box center [61, 58] width 6 height 9
click at [58, 58] on input "checkbox" at bounding box center [58, 59] width 0 height 6
checkbox input "true"
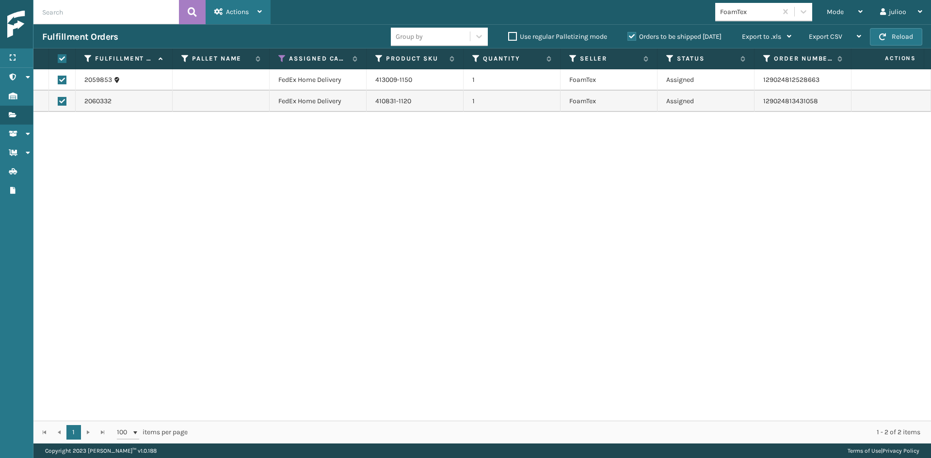
click at [217, 11] on icon at bounding box center [218, 11] width 9 height 7
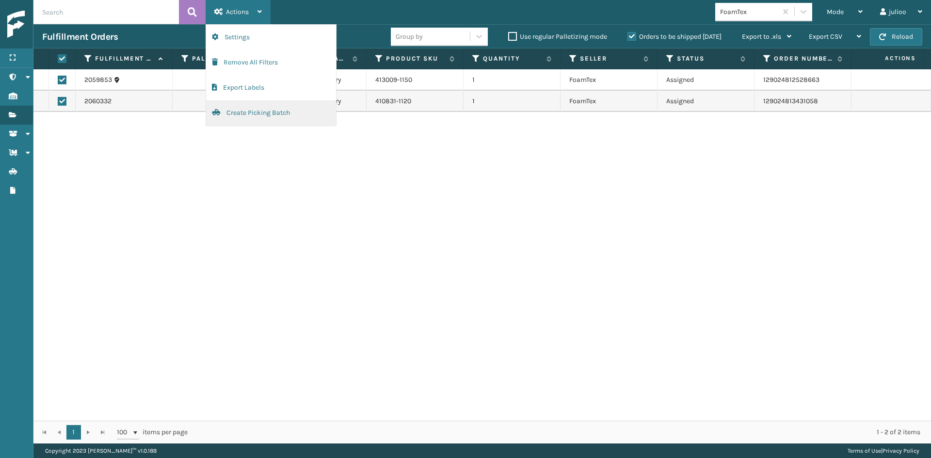
click at [232, 105] on button "Create Picking Batch" at bounding box center [271, 112] width 130 height 25
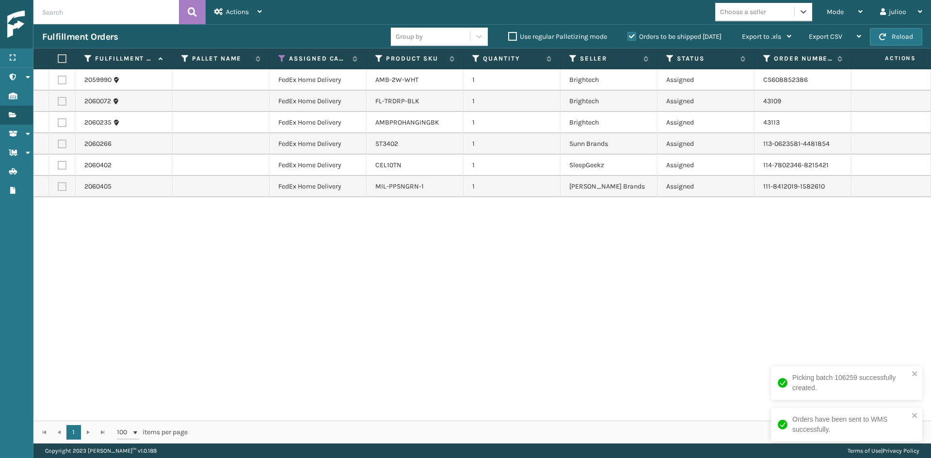
click at [749, 10] on div "Choose a seller" at bounding box center [743, 12] width 46 height 10
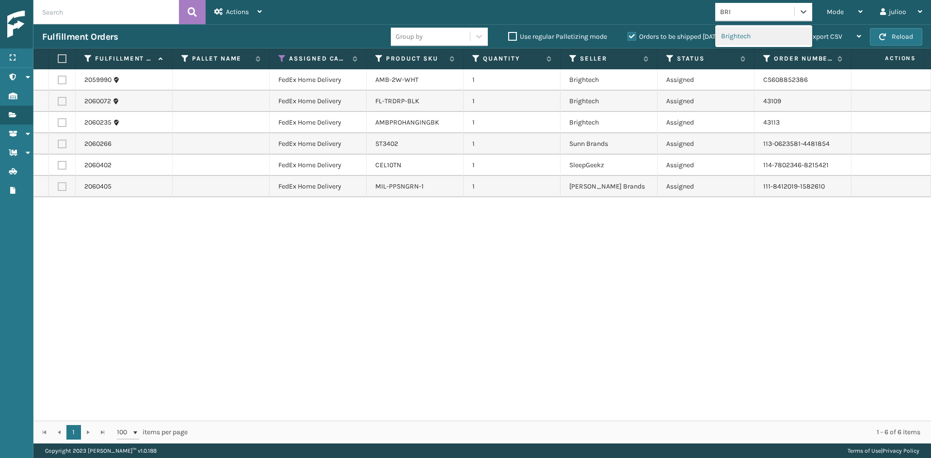
type input "BRIG"
click at [738, 33] on div "Brightech" at bounding box center [763, 36] width 97 height 18
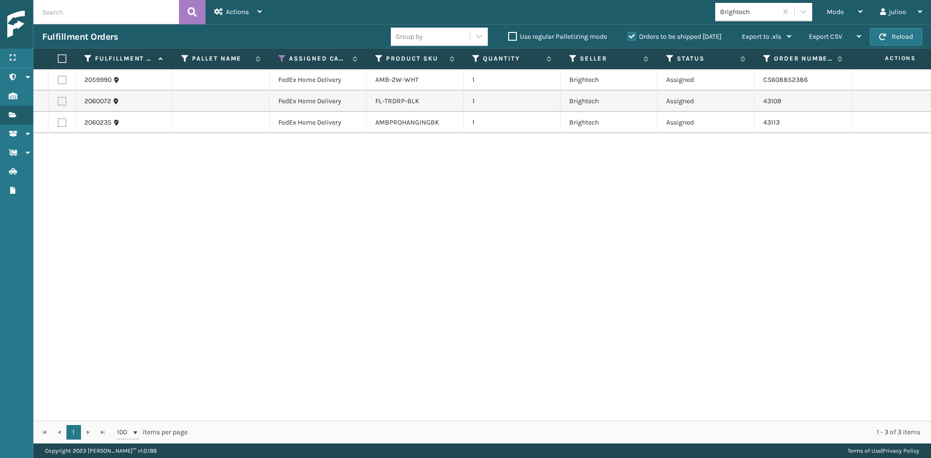
click at [64, 57] on label at bounding box center [61, 58] width 6 height 9
click at [58, 57] on input "checkbox" at bounding box center [58, 59] width 0 height 6
checkbox input "true"
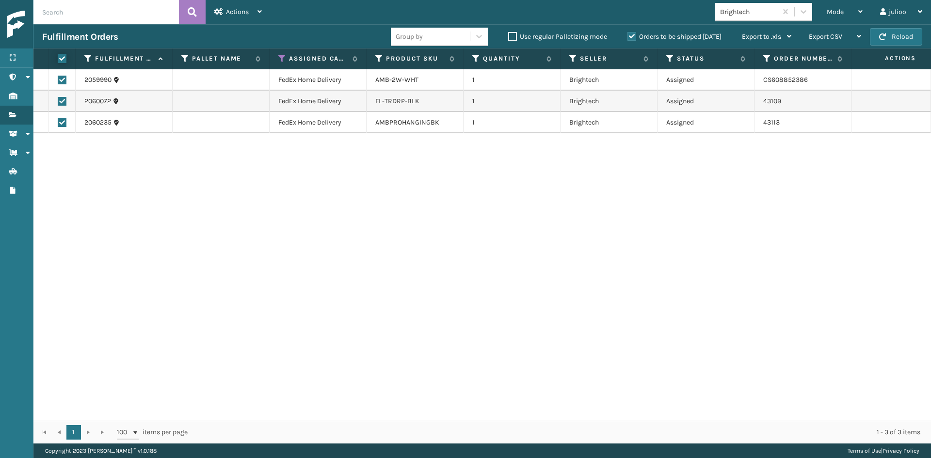
checkbox input "true"
click at [257, 11] on icon at bounding box center [259, 11] width 4 height 7
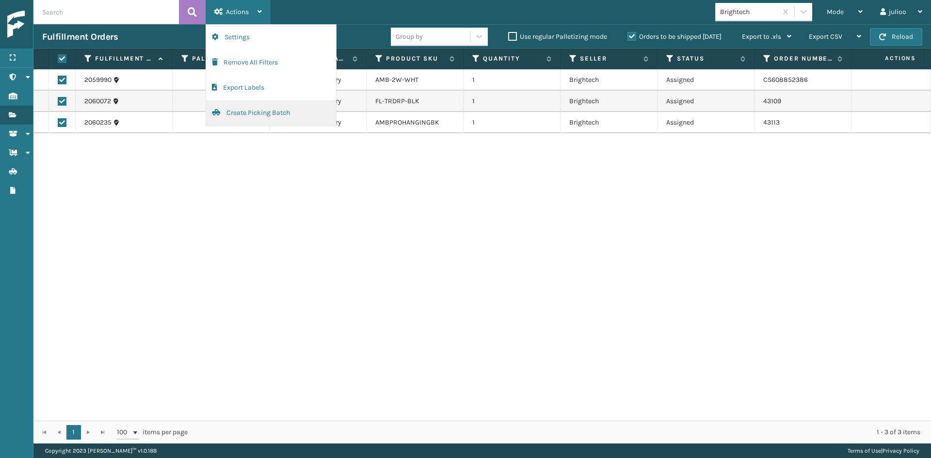
click at [281, 112] on button "Create Picking Batch" at bounding box center [271, 112] width 130 height 25
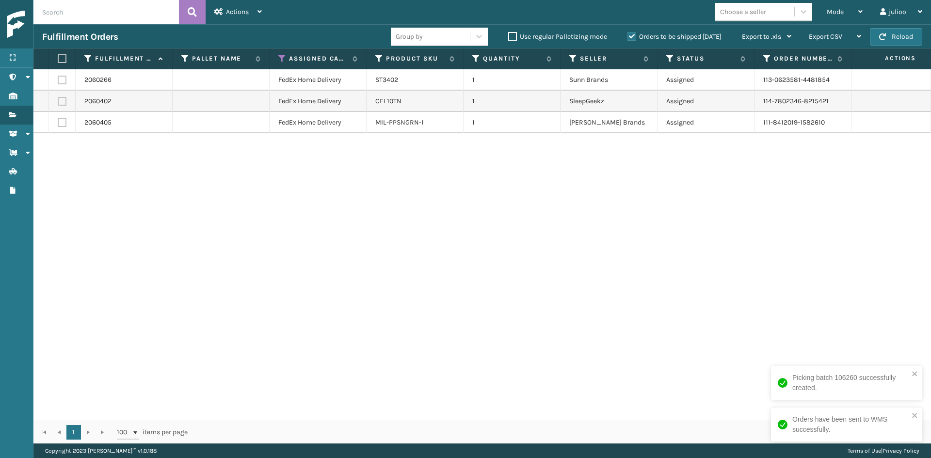
click at [62, 79] on label at bounding box center [62, 80] width 9 height 9
click at [58, 79] on input "checkbox" at bounding box center [58, 79] width 0 height 6
checkbox input "true"
click at [833, 4] on div "Mode" at bounding box center [845, 12] width 36 height 24
click at [301, 17] on div "Mode Regular Mode Picking Mode Labeling Mode Exit Scan Mode Choose a seller jul…" at bounding box center [601, 12] width 660 height 24
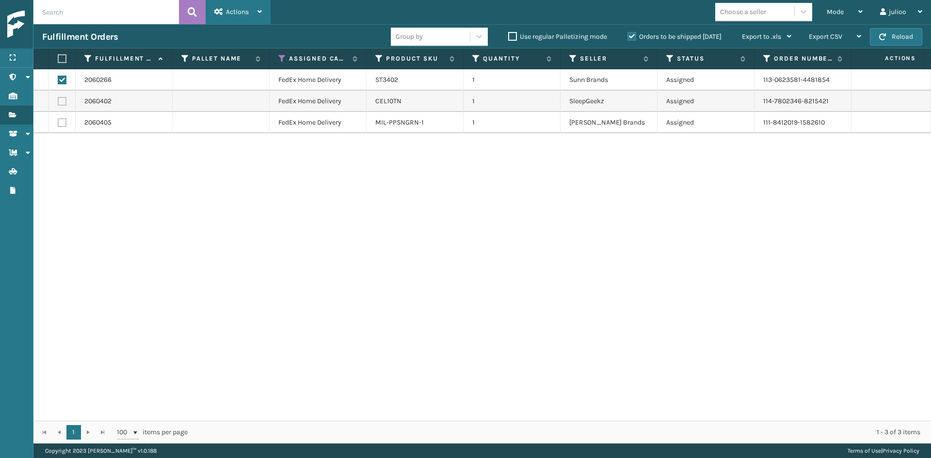
click at [250, 15] on div "Actions" at bounding box center [238, 12] width 48 height 24
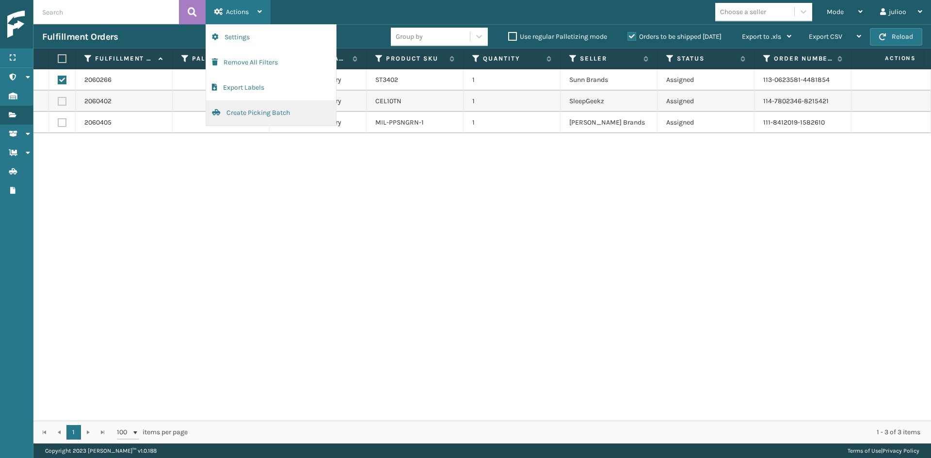
click at [270, 109] on button "Create Picking Batch" at bounding box center [271, 112] width 130 height 25
